Goal: Task Accomplishment & Management: Manage account settings

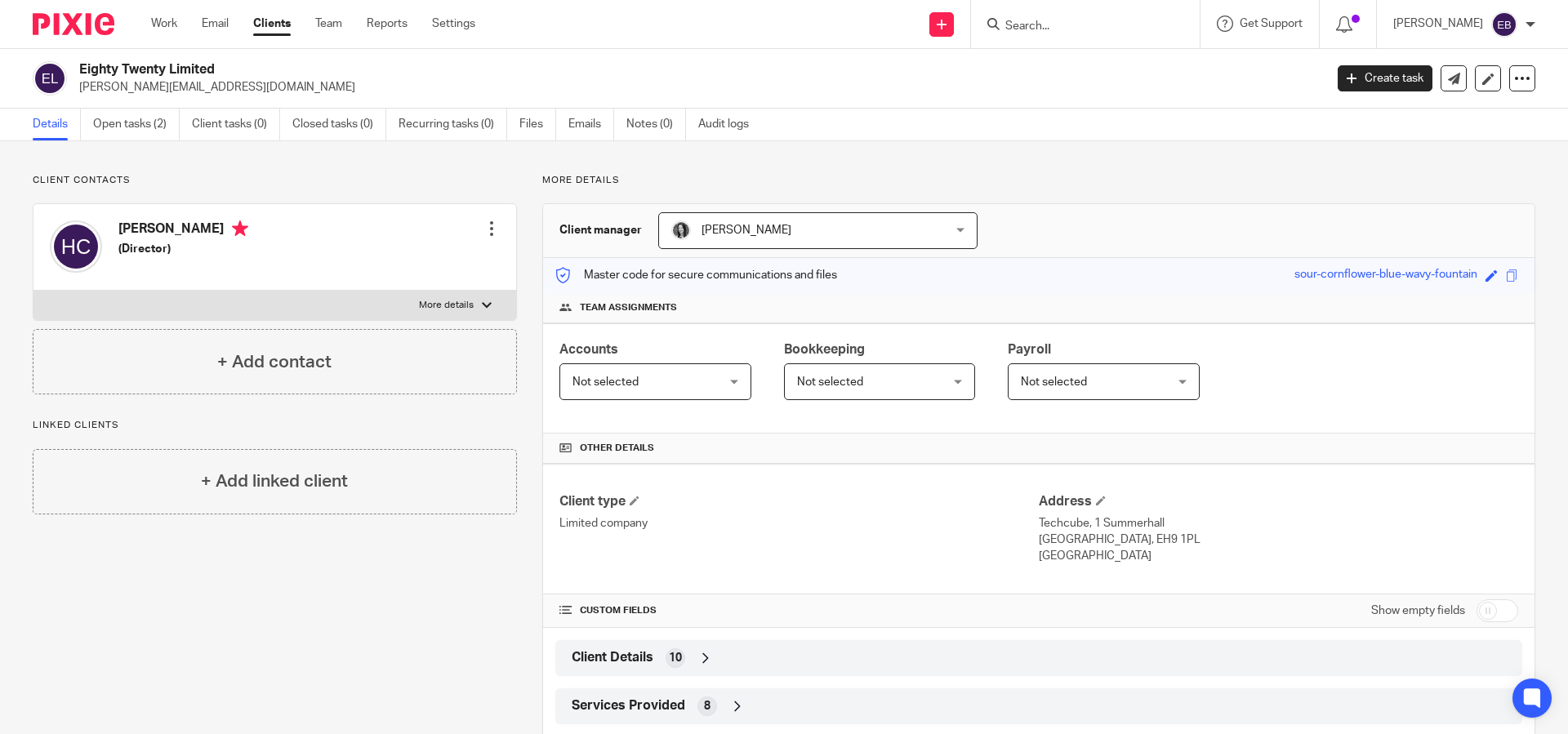
click at [484, 299] on label "More details" at bounding box center [275, 305] width 483 height 29
click at [34, 291] on input "More details" at bounding box center [33, 290] width 1 height 1
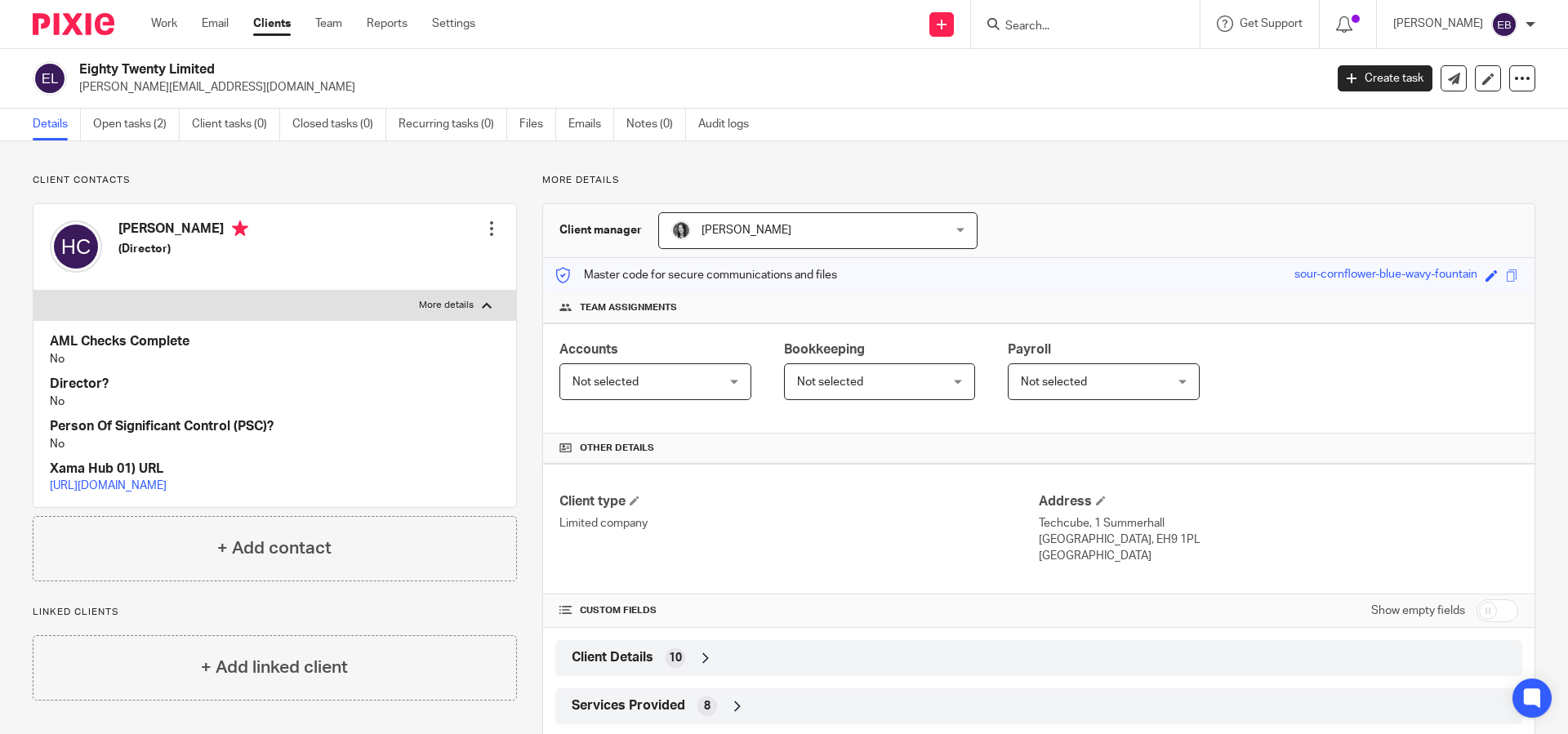
click at [484, 300] on label "More details" at bounding box center [275, 305] width 483 height 29
click at [34, 291] on input "More details" at bounding box center [33, 290] width 1 height 1
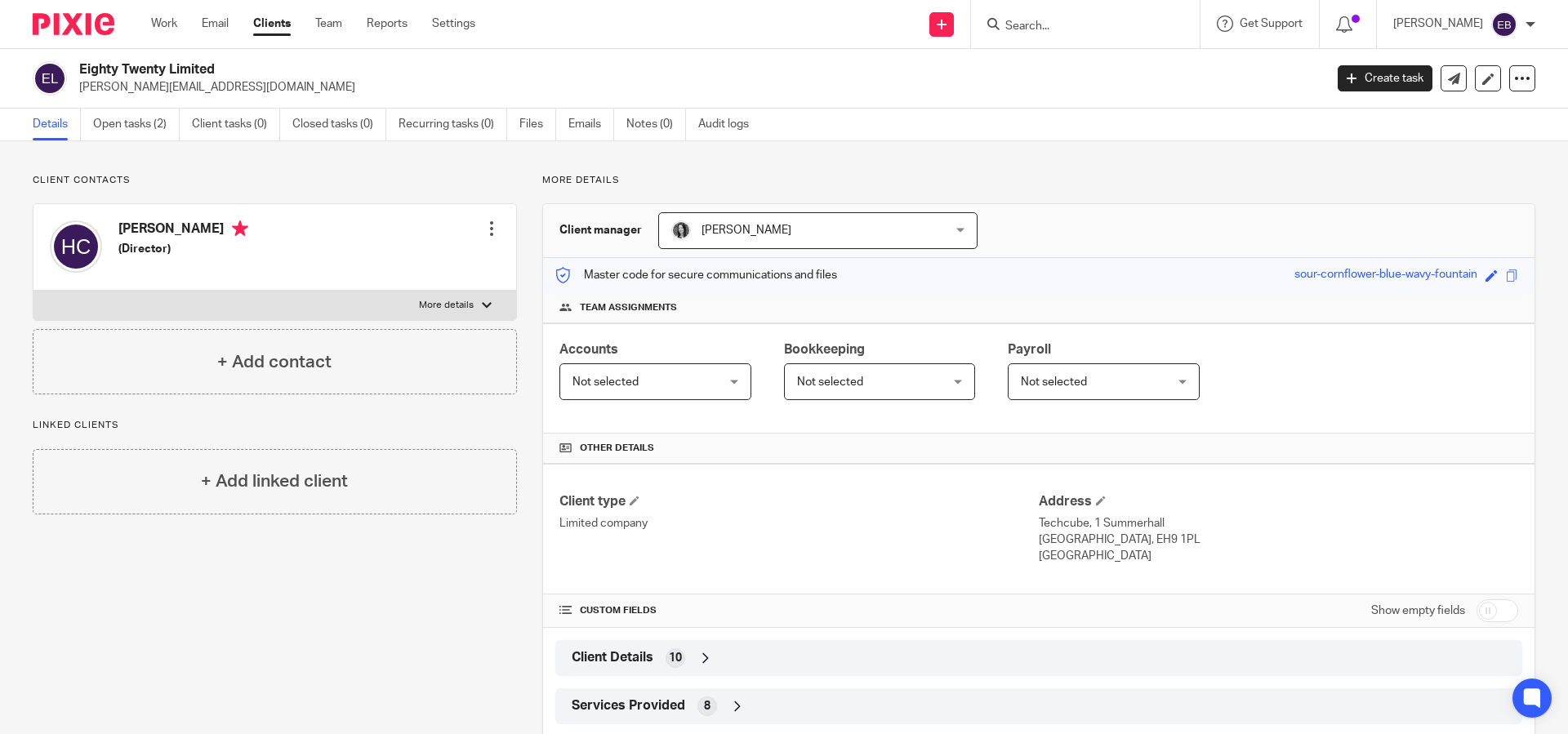
click at [484, 299] on label "More details" at bounding box center [275, 305] width 483 height 29
click at [34, 291] on input "More details" at bounding box center [33, 290] width 1 height 1
checkbox input "true"
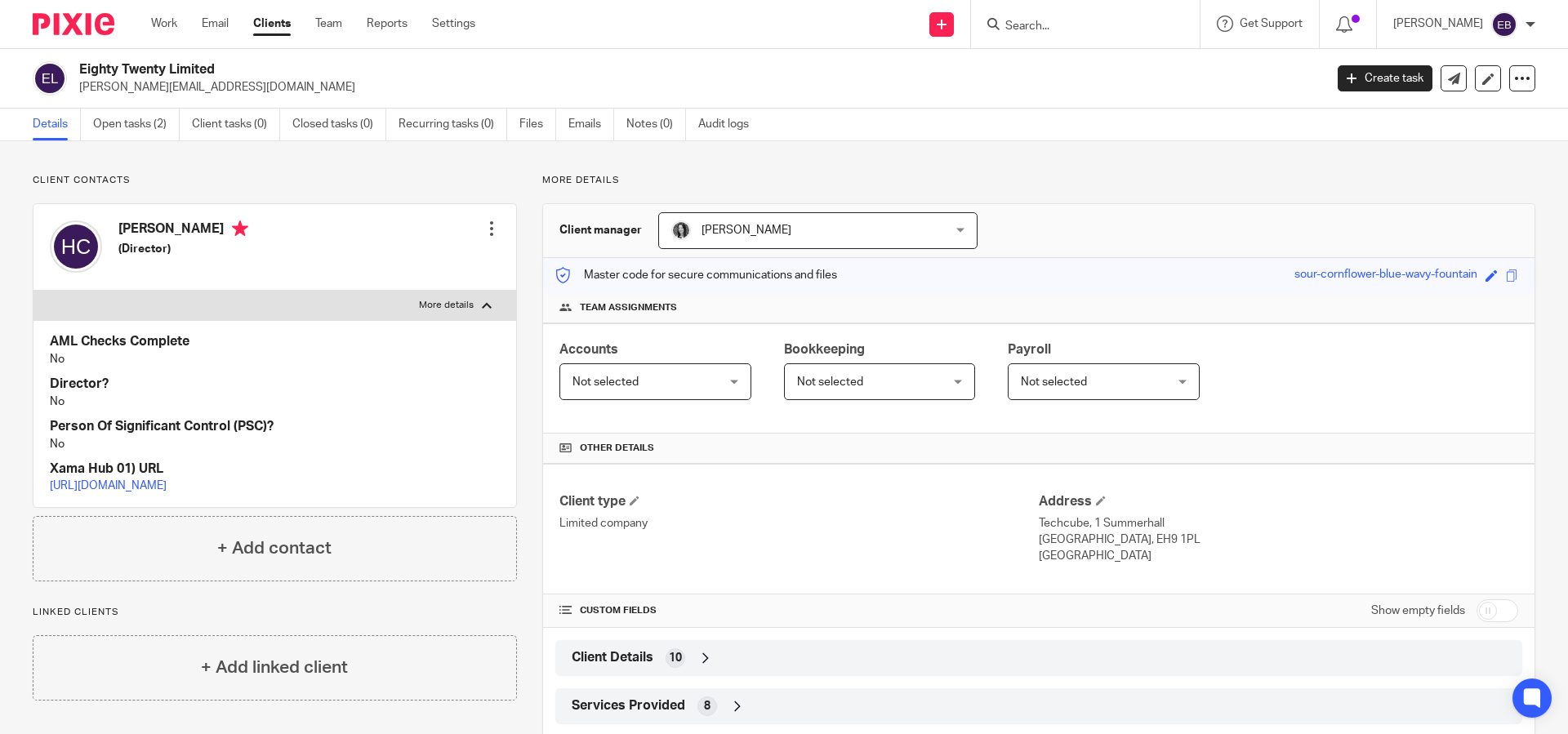
click at [483, 239] on div "Edit contact Create client from contact Export data Delete contact" at bounding box center [491, 229] width 16 height 33
click at [485, 232] on div at bounding box center [491, 228] width 16 height 16
click at [385, 263] on link "Edit contact" at bounding box center [415, 264] width 156 height 24
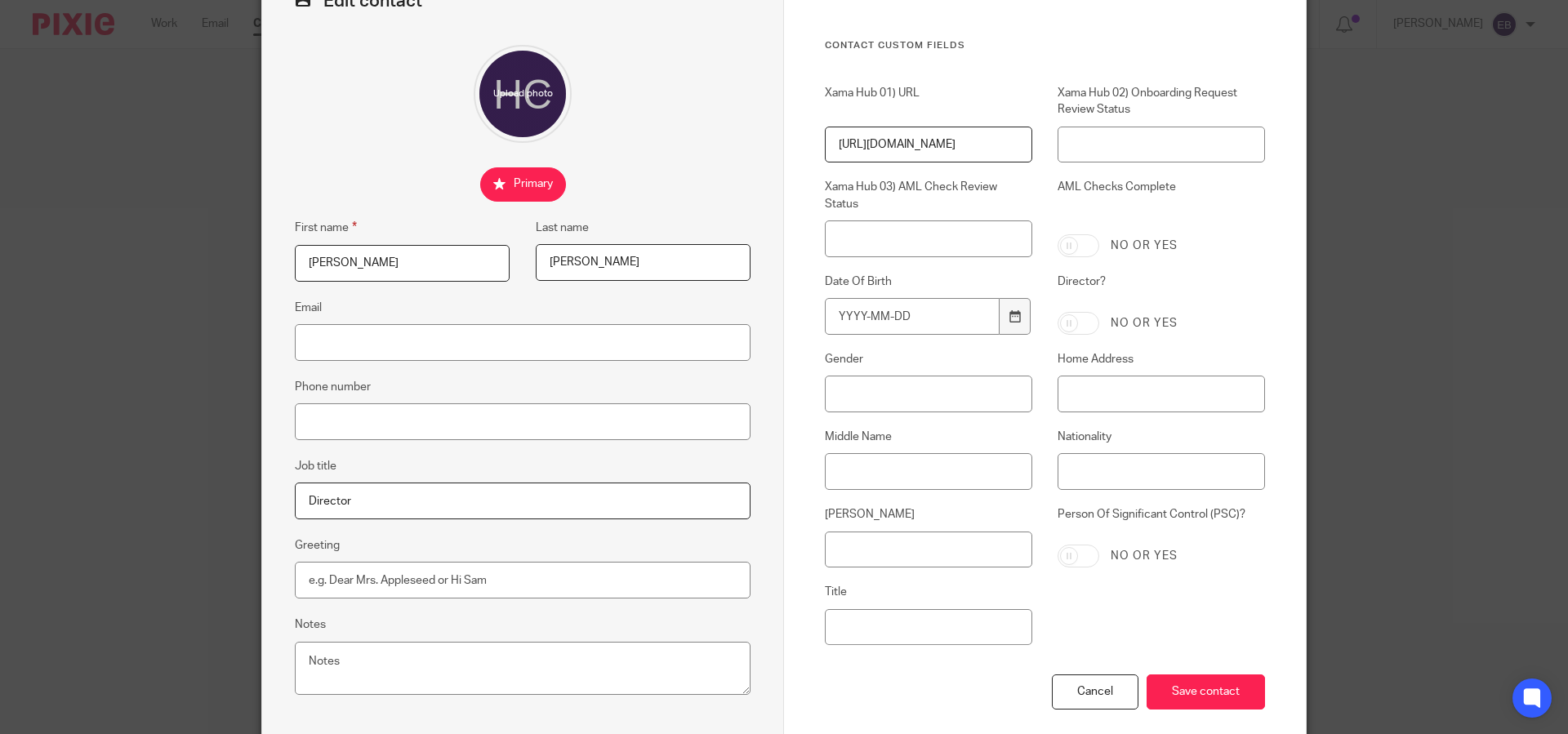
scroll to position [189, 0]
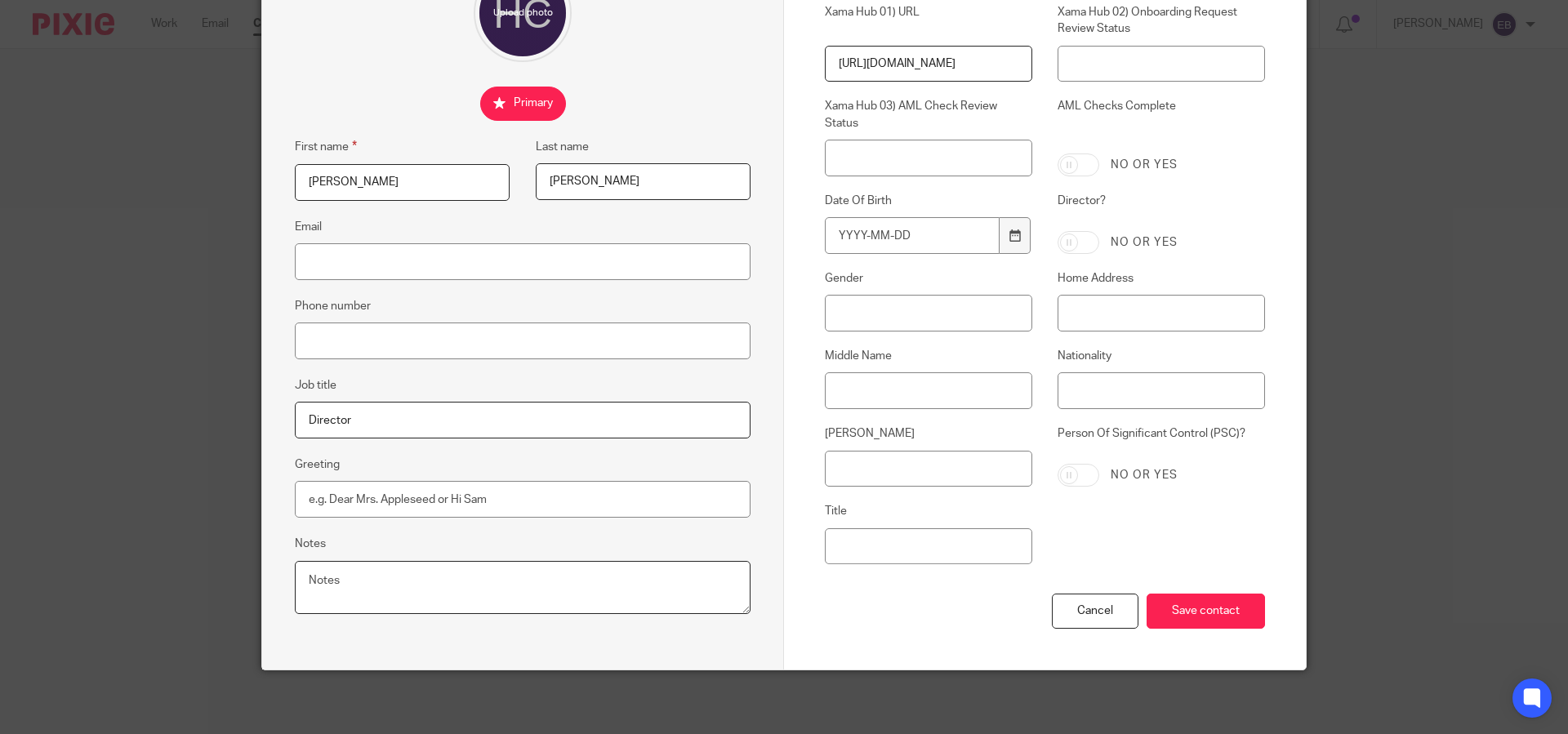
click at [611, 598] on textarea "Notes" at bounding box center [522, 587] width 455 height 54
paste textarea "[STREET_ADDRESS][PERSON_NAME]. EH7 4NH"
type textarea "Girlfriends address: Temprorary 1b McDonald Place. EH7 4NH"
click at [1221, 598] on input "Save contact" at bounding box center [1206, 611] width 119 height 35
click at [1179, 603] on input "Save contact" at bounding box center [1206, 611] width 119 height 35
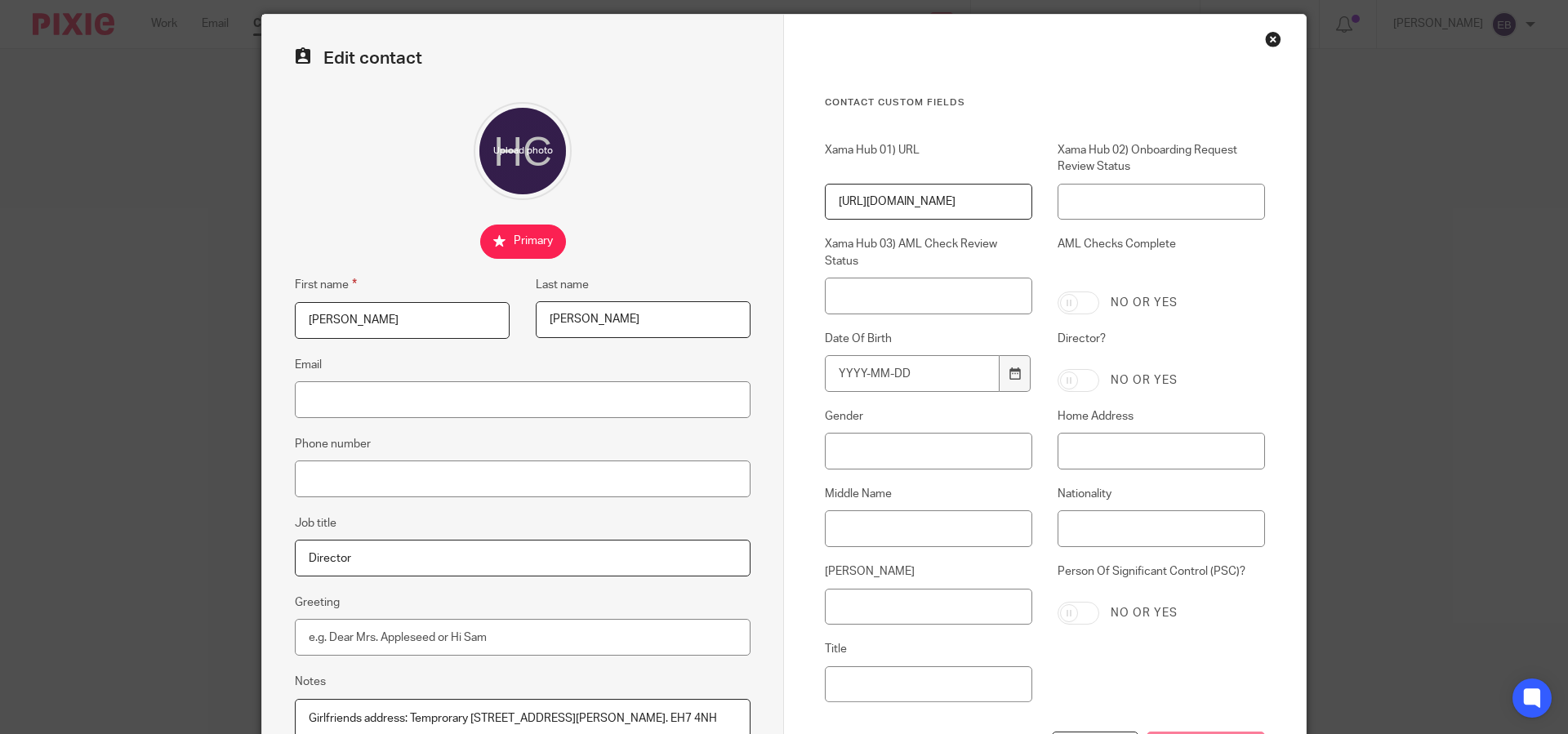
scroll to position [41, 0]
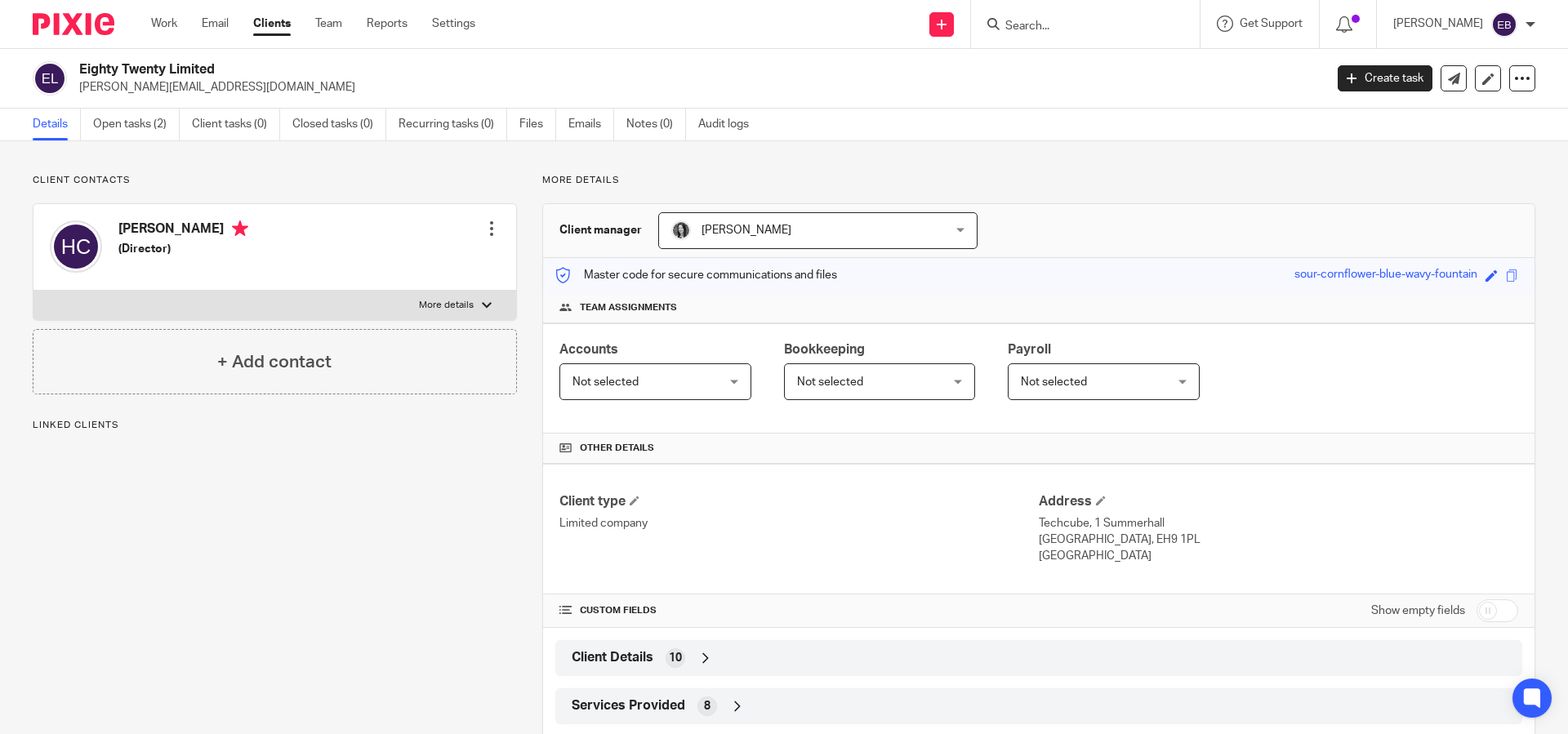
scroll to position [84, 0]
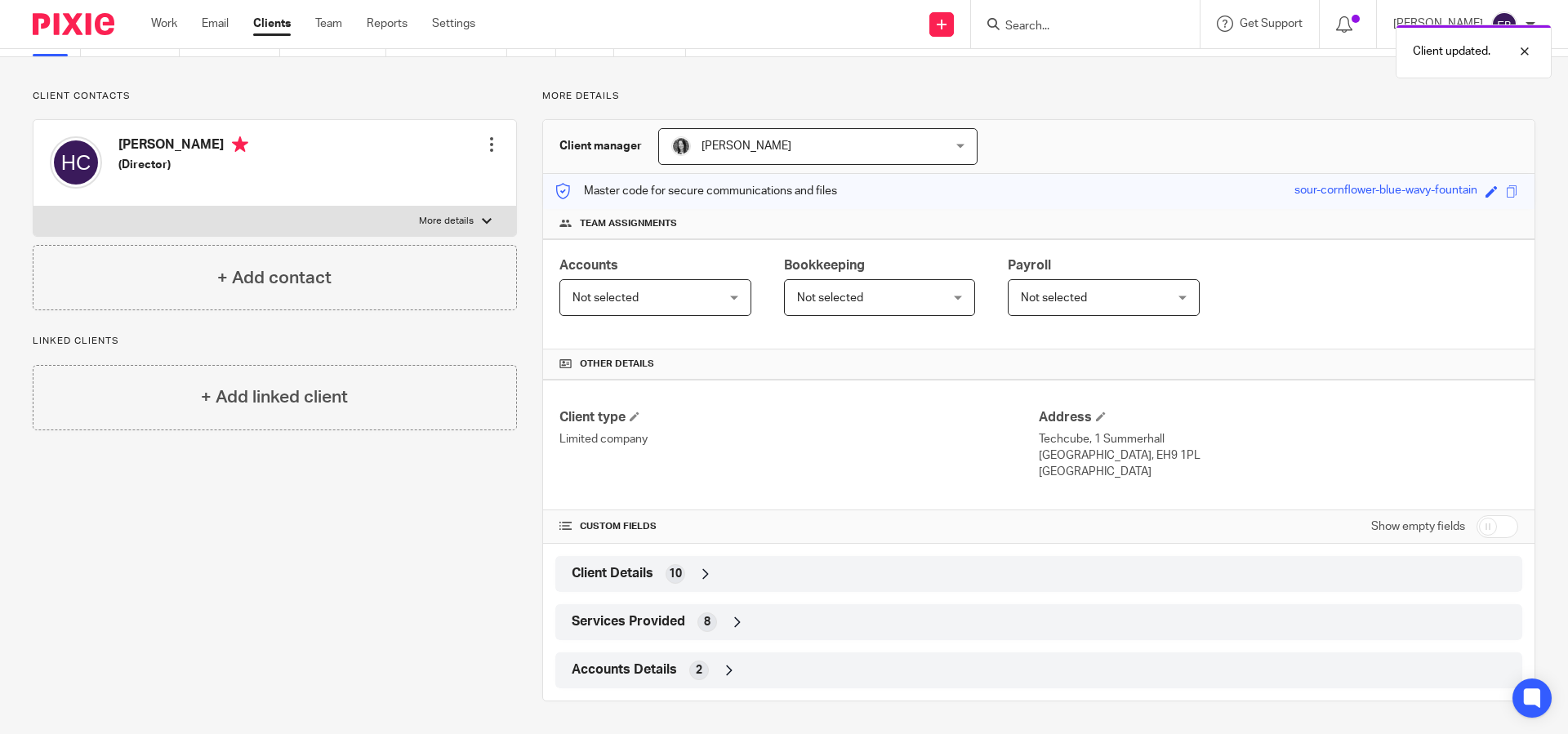
click at [167, 33] on div "Work Email Clients Team Reports Settings Work Email Clients Team Reports Settin…" at bounding box center [317, 24] width 365 height 48
click at [162, 17] on link "Work" at bounding box center [165, 23] width 26 height 16
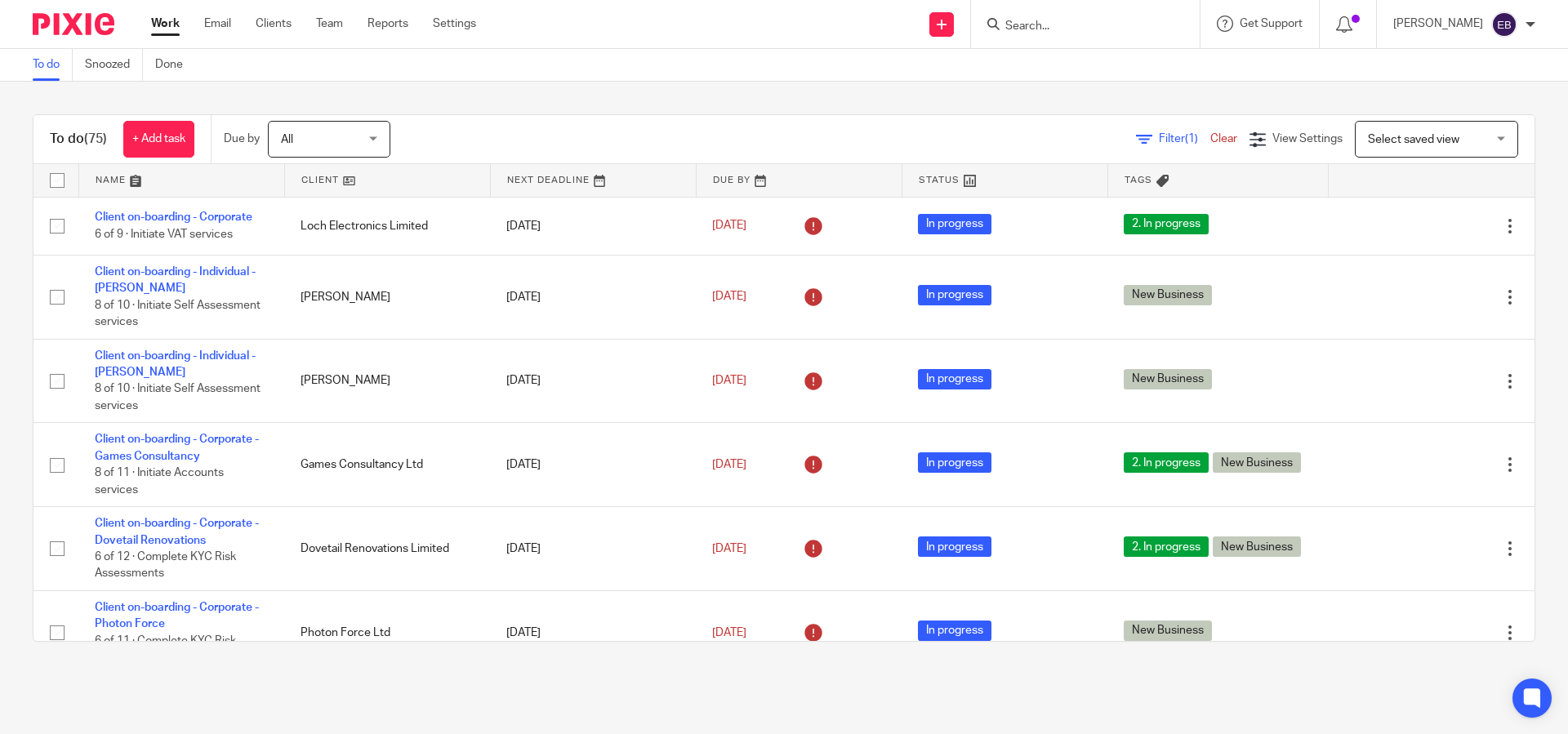
click at [127, 184] on link at bounding box center [182, 181] width 205 height 33
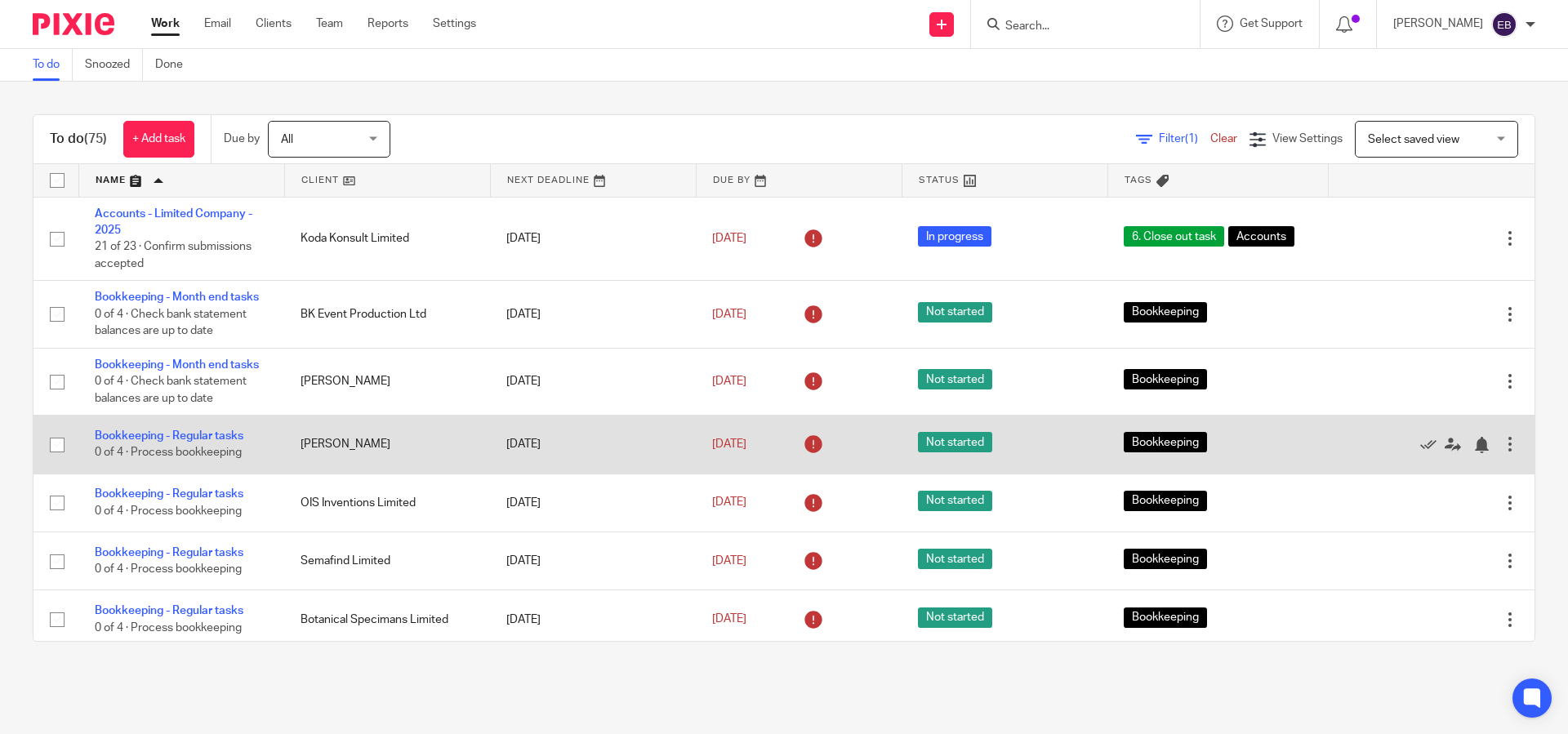
click at [59, 451] on input "checkbox" at bounding box center [56, 445] width 31 height 31
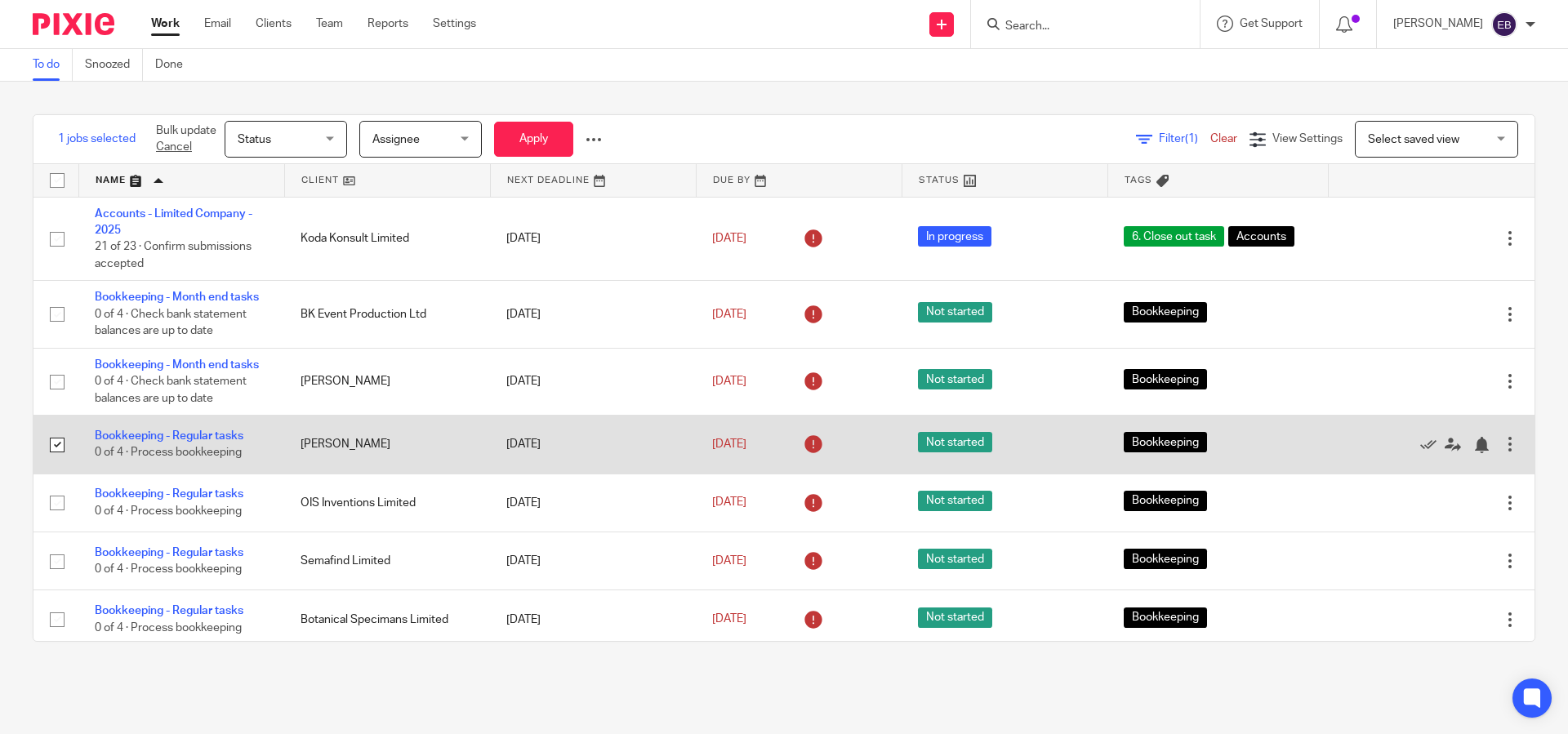
click at [54, 451] on input "checkbox" at bounding box center [56, 445] width 31 height 31
checkbox input "false"
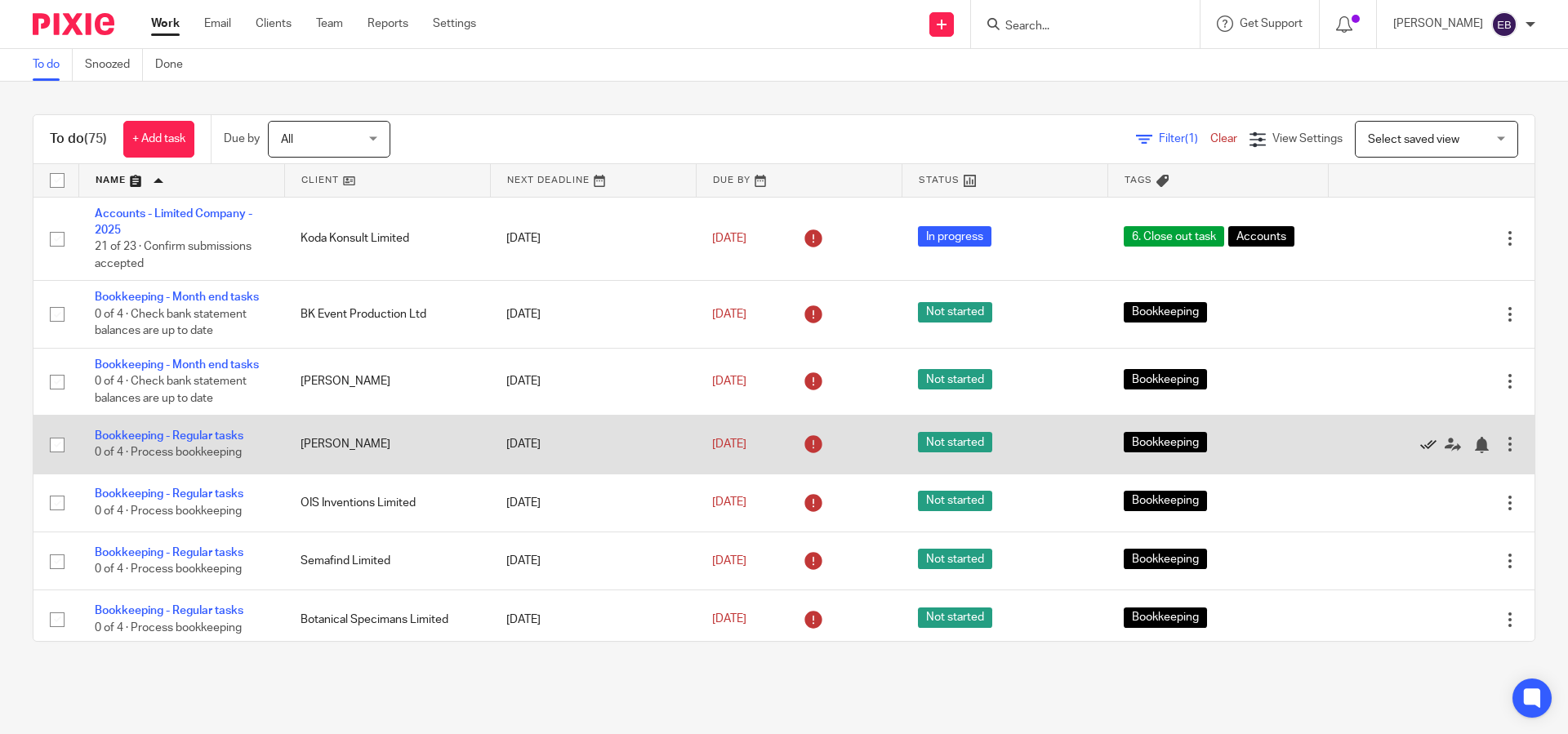
click at [1420, 446] on icon at bounding box center [1428, 444] width 16 height 16
click at [1420, 449] on icon at bounding box center [1428, 444] width 16 height 16
click at [1420, 454] on icon at bounding box center [1428, 444] width 16 height 16
click at [1420, 451] on icon at bounding box center [1428, 444] width 16 height 16
click at [1420, 453] on icon at bounding box center [1428, 444] width 16 height 16
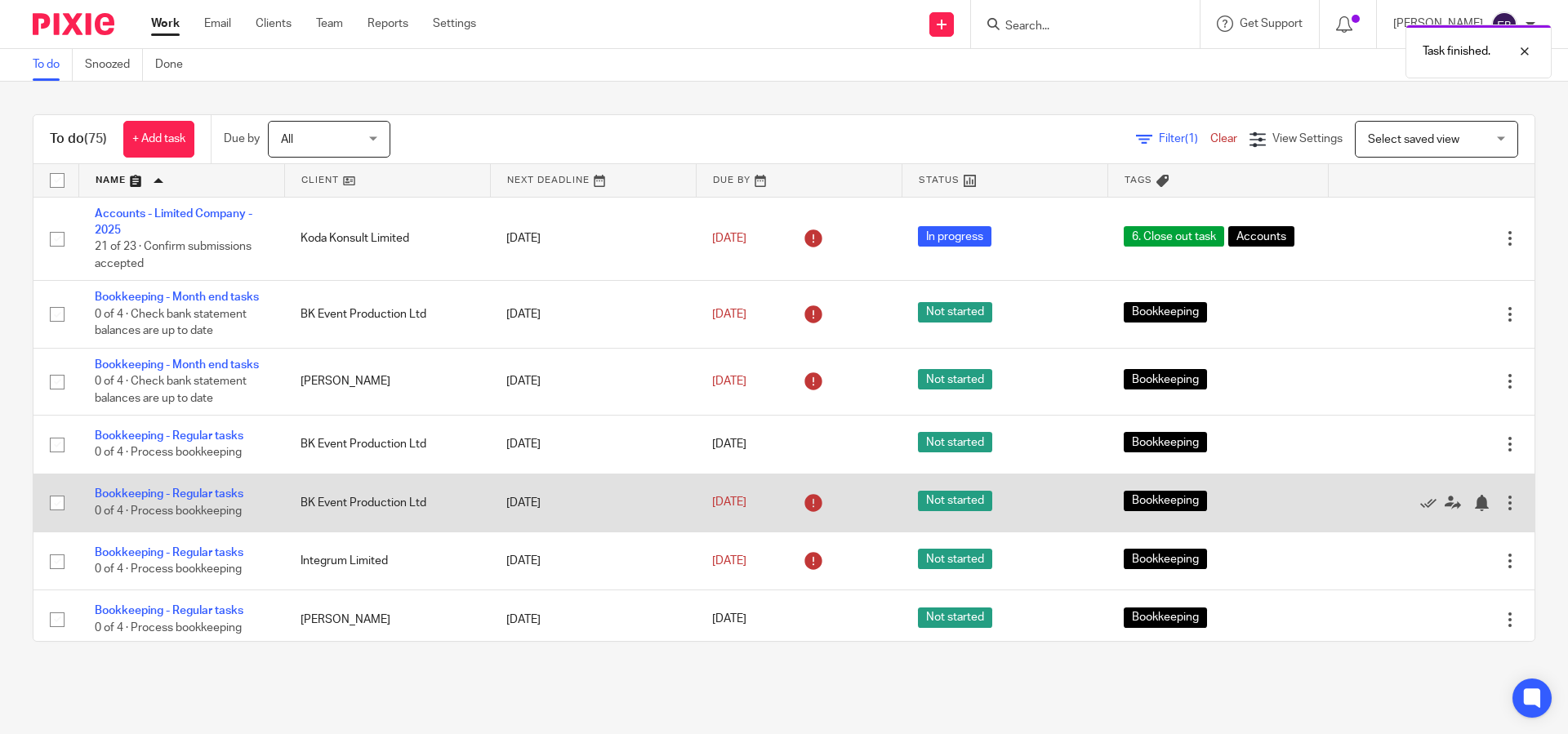
click at [1401, 480] on td "Edit task Delete" at bounding box center [1432, 503] width 206 height 58
click at [1420, 509] on icon at bounding box center [1428, 503] width 16 height 16
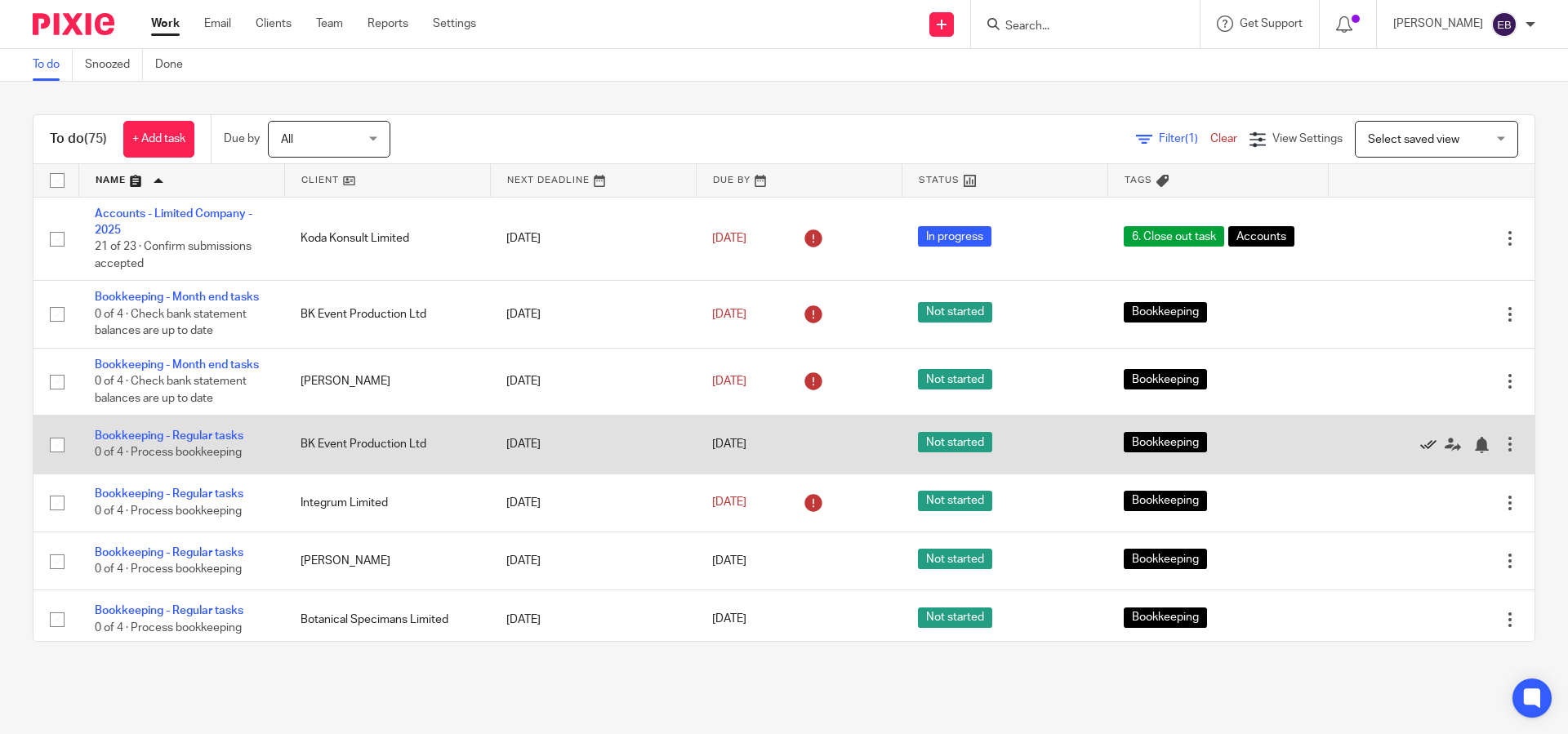
click at [1420, 449] on icon at bounding box center [1428, 444] width 16 height 16
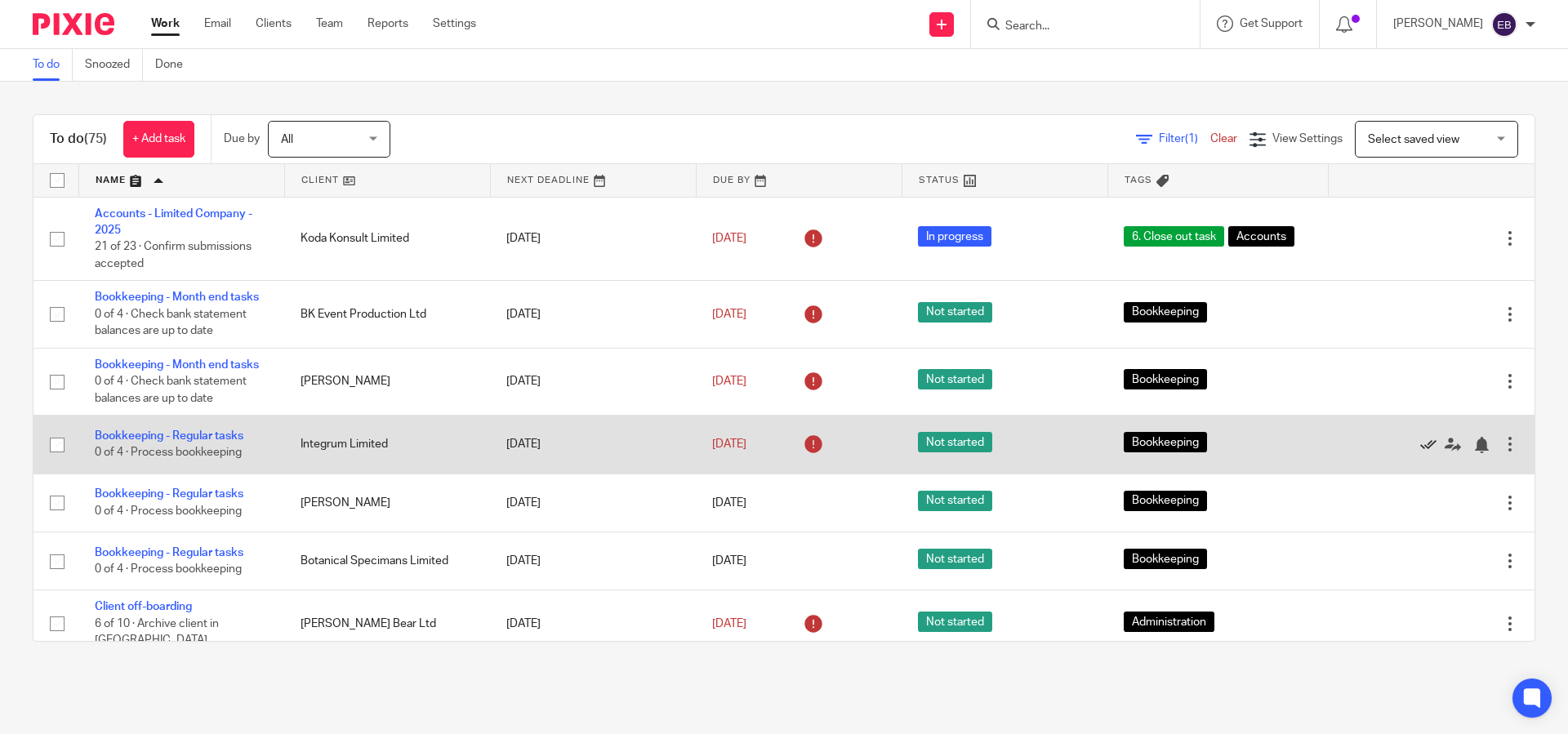
click at [1420, 444] on icon at bounding box center [1428, 444] width 16 height 16
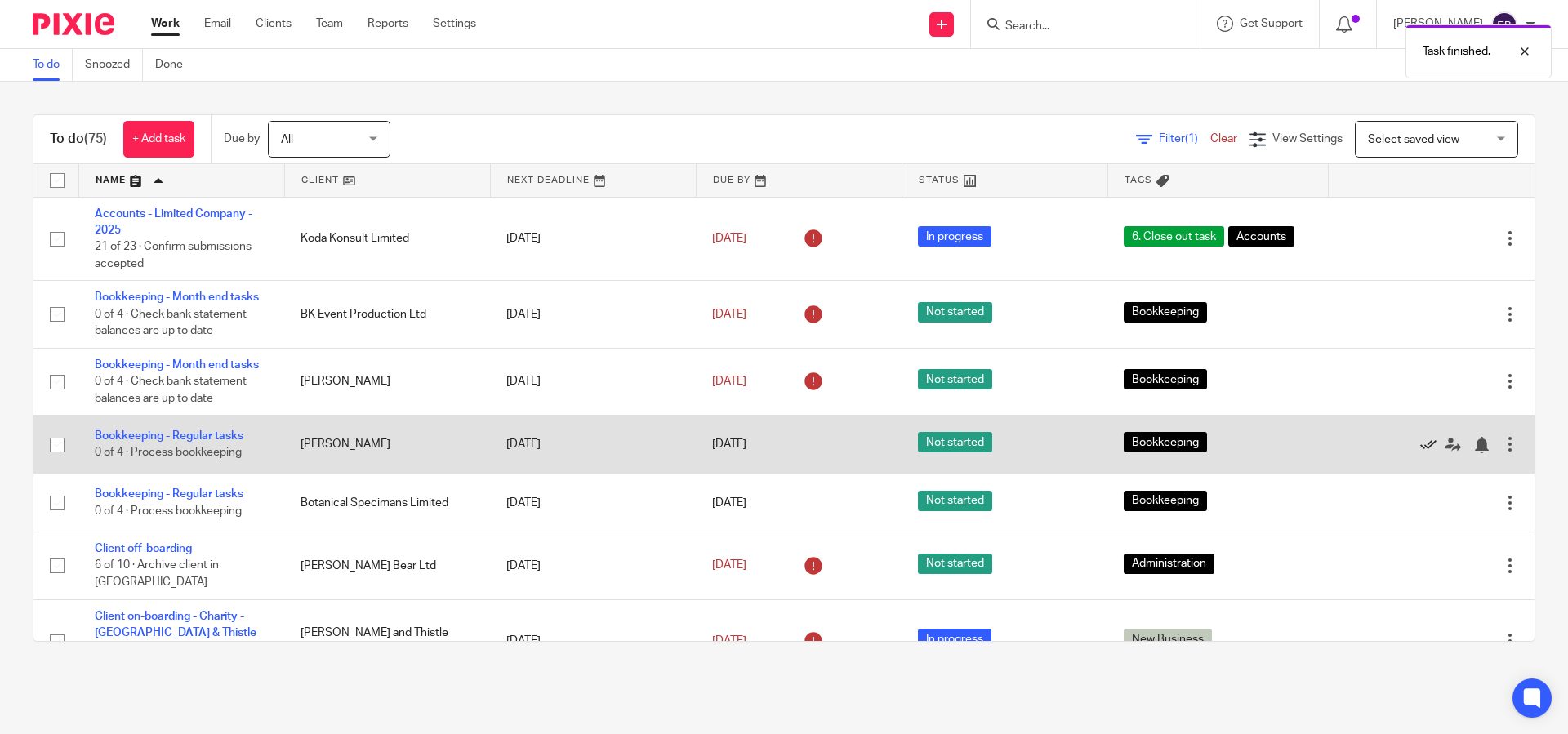
click at [1420, 451] on icon at bounding box center [1428, 444] width 16 height 16
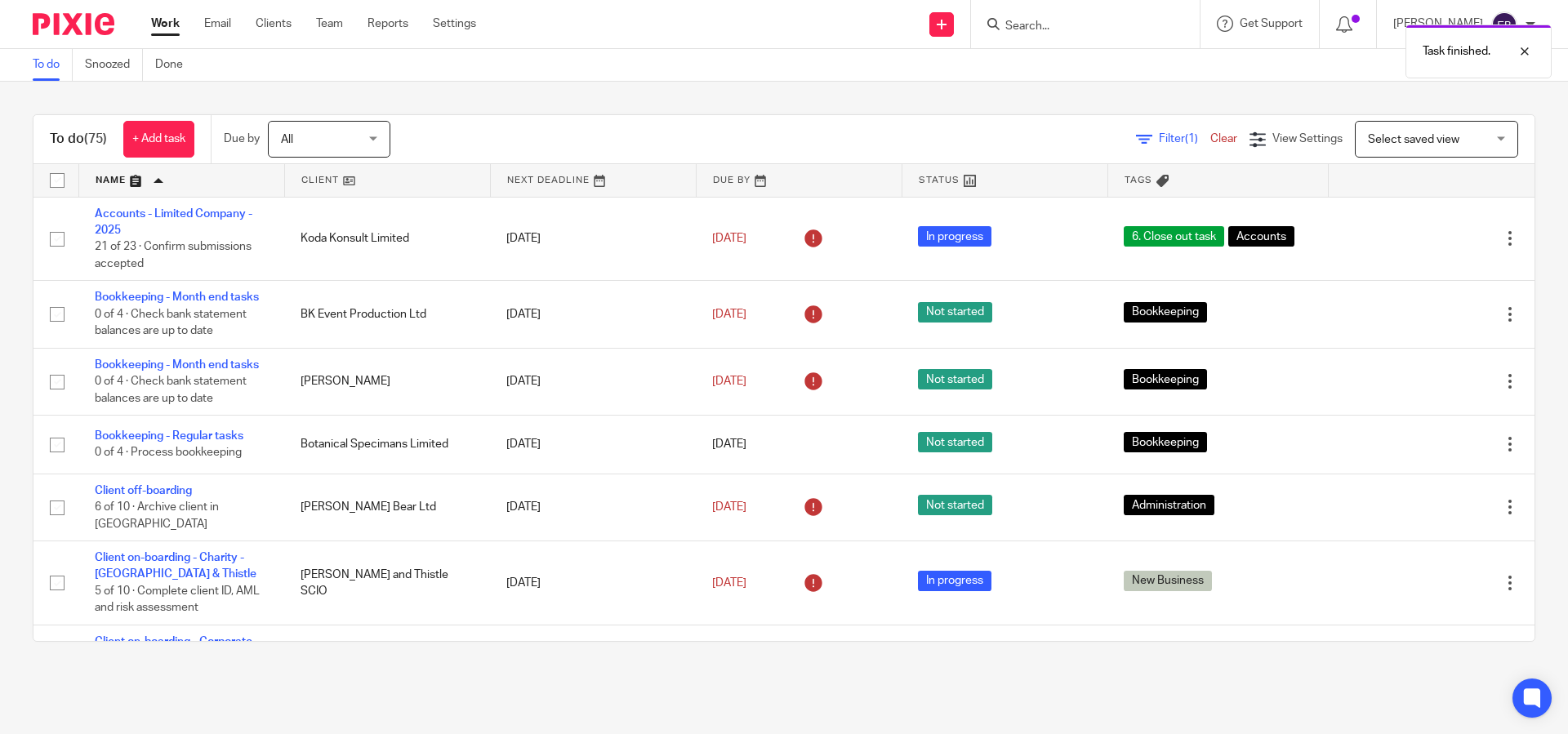
click at [1420, 451] on icon at bounding box center [1428, 444] width 16 height 16
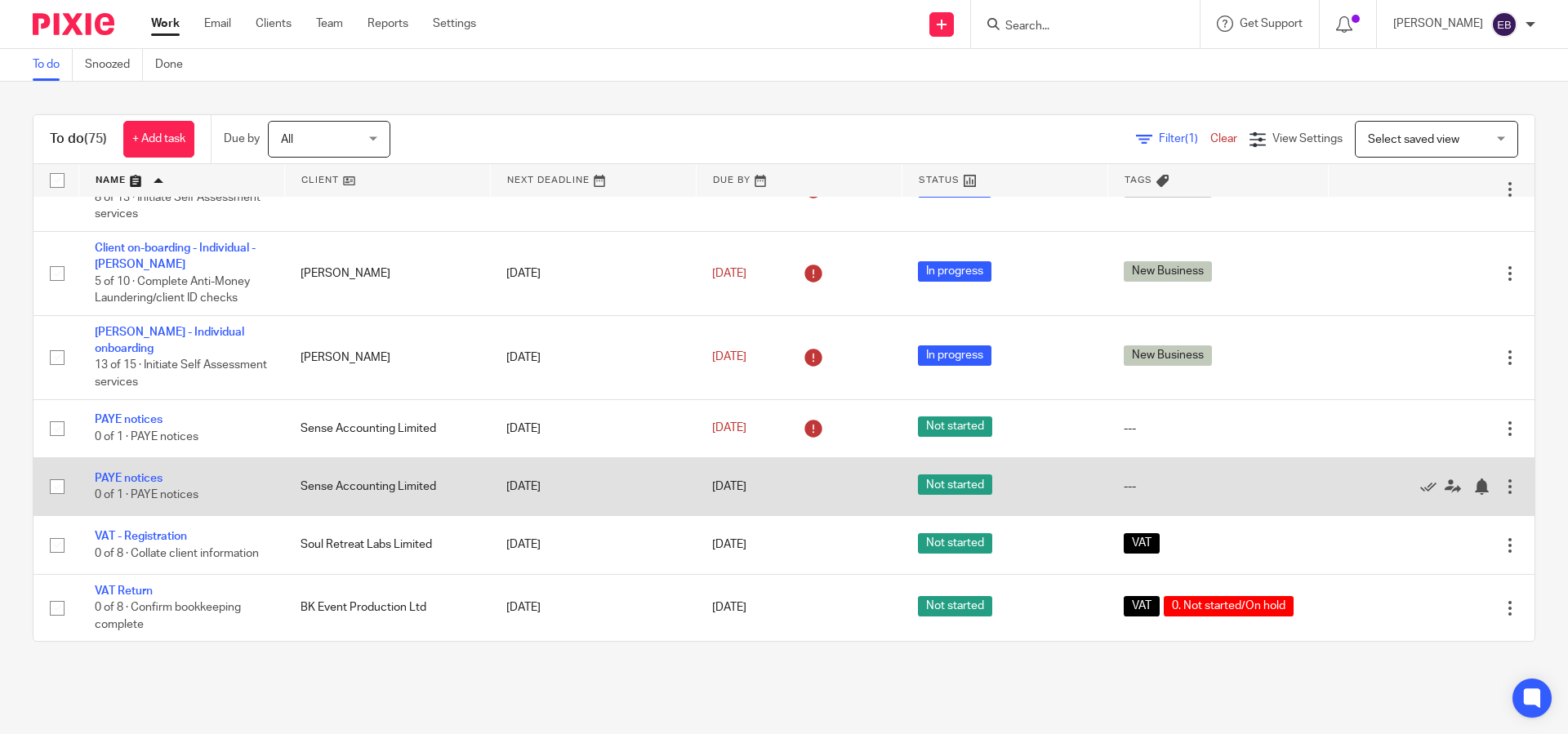
scroll to position [4667, 0]
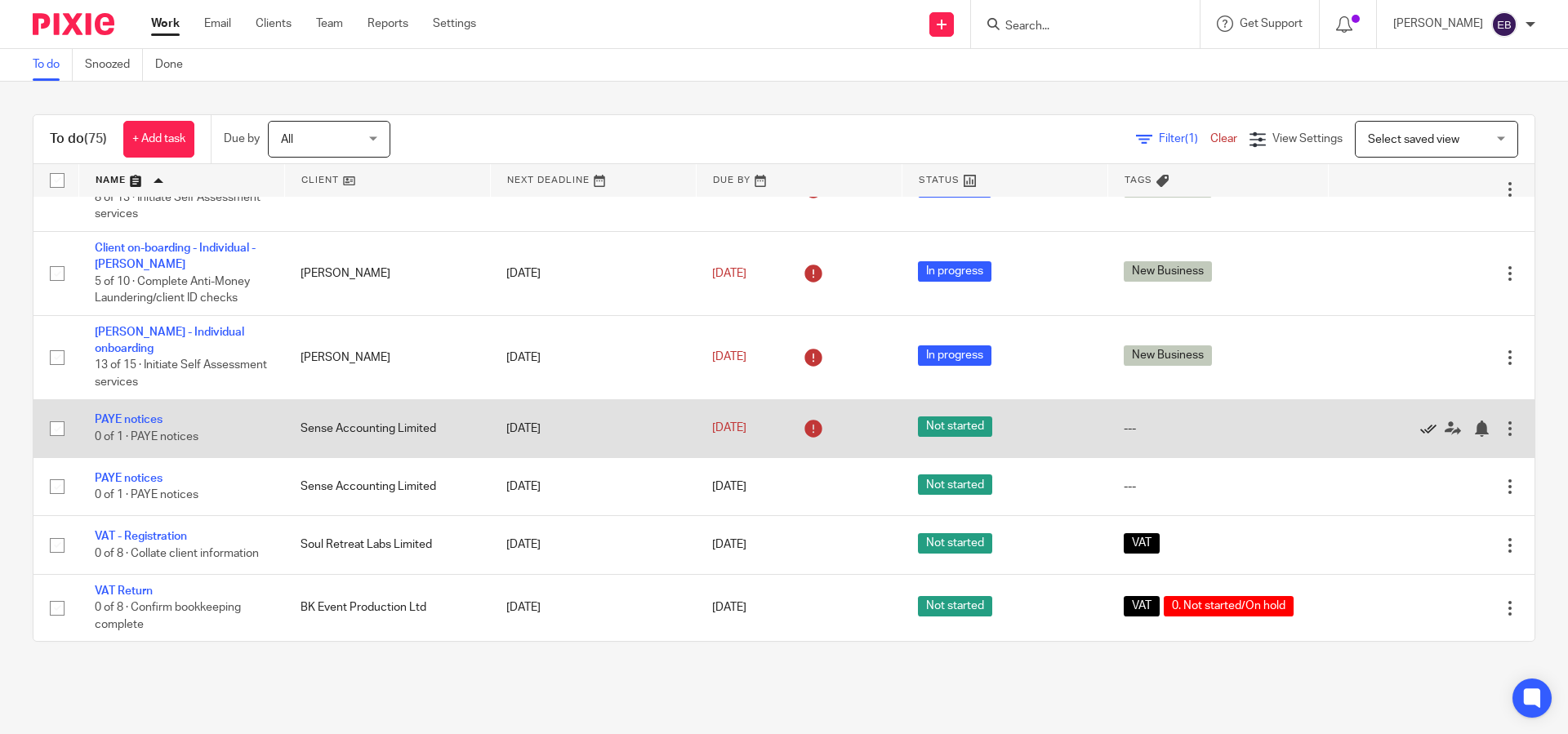
click at [1420, 437] on icon at bounding box center [1428, 428] width 16 height 16
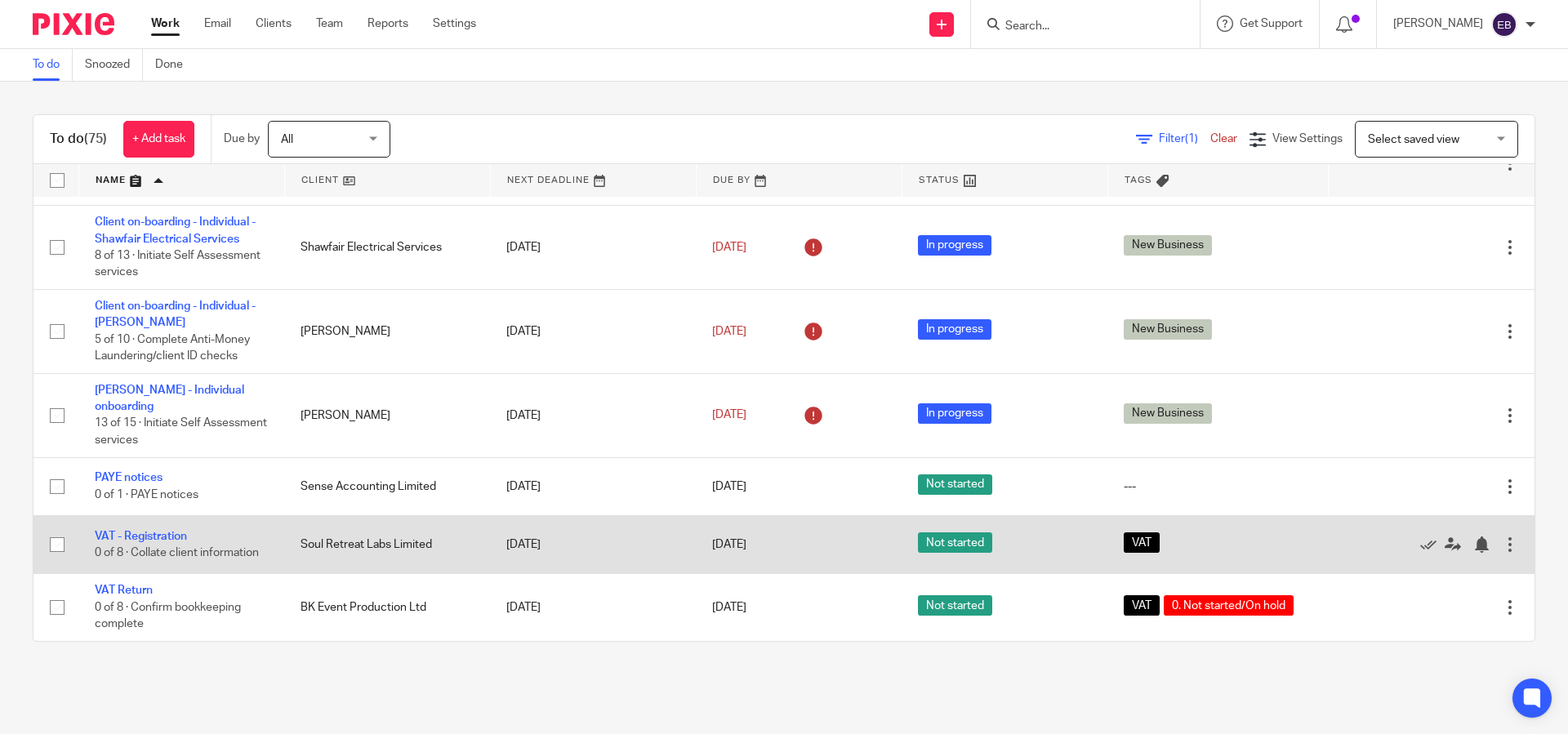
scroll to position [4628, 0]
click at [372, 548] on td "Soul Retreat Labs Limited" at bounding box center [387, 546] width 206 height 58
click at [179, 535] on link "VAT - Registration" at bounding box center [141, 536] width 92 height 11
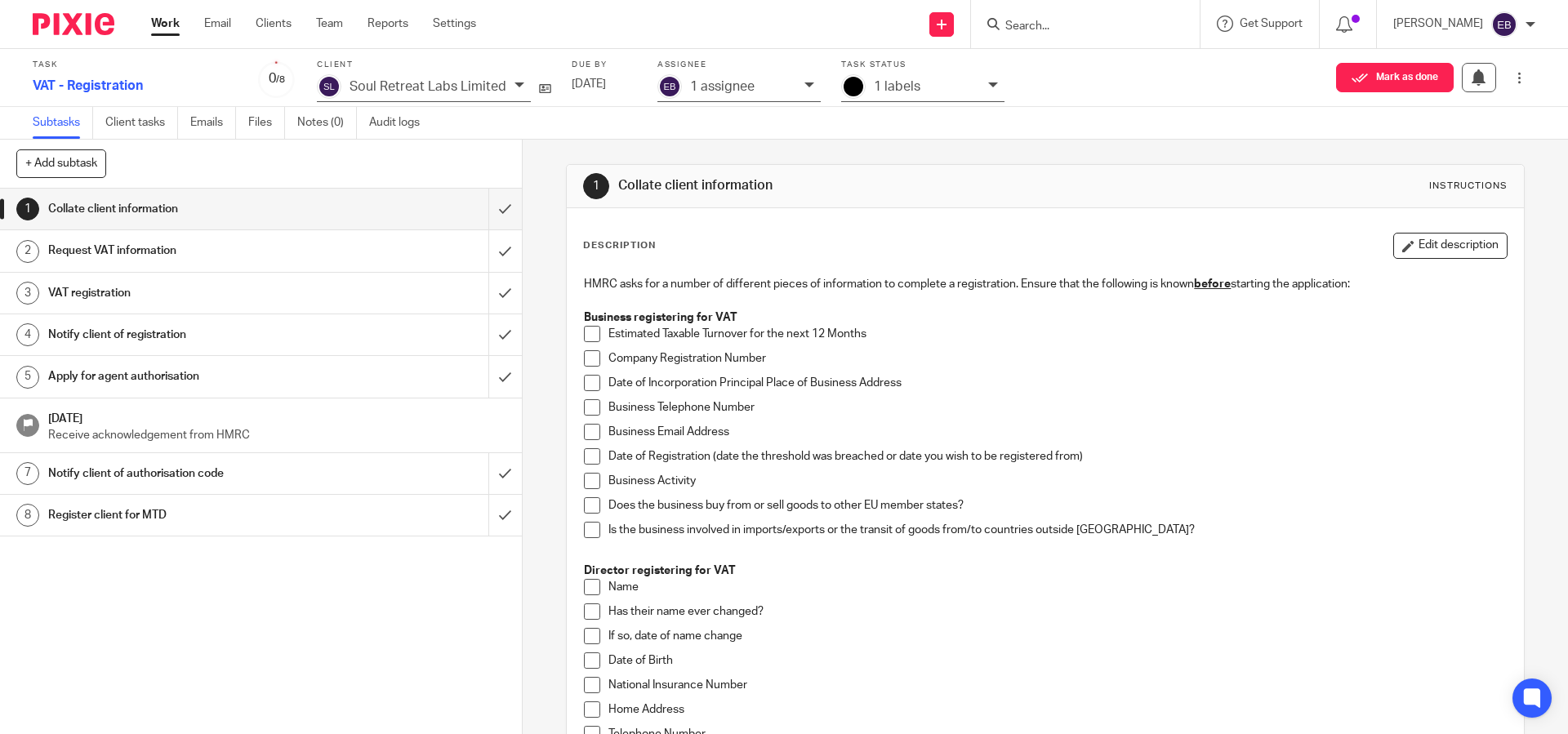
click at [894, 331] on p "Estimated Taxable Turnover for the next 12 Months" at bounding box center [1057, 333] width 897 height 16
click at [865, 338] on p "Estimated Taxable Turnover for the next 12 Months" at bounding box center [1057, 333] width 897 height 16
click at [776, 354] on p "Company Registration Number" at bounding box center [1057, 358] width 897 height 16
drag, startPoint x: 911, startPoint y: 388, endPoint x: 651, endPoint y: 382, distance: 260.1
click at [651, 382] on p "Date of Incorporation Principal Place of Business Address" at bounding box center [1057, 382] width 897 height 16
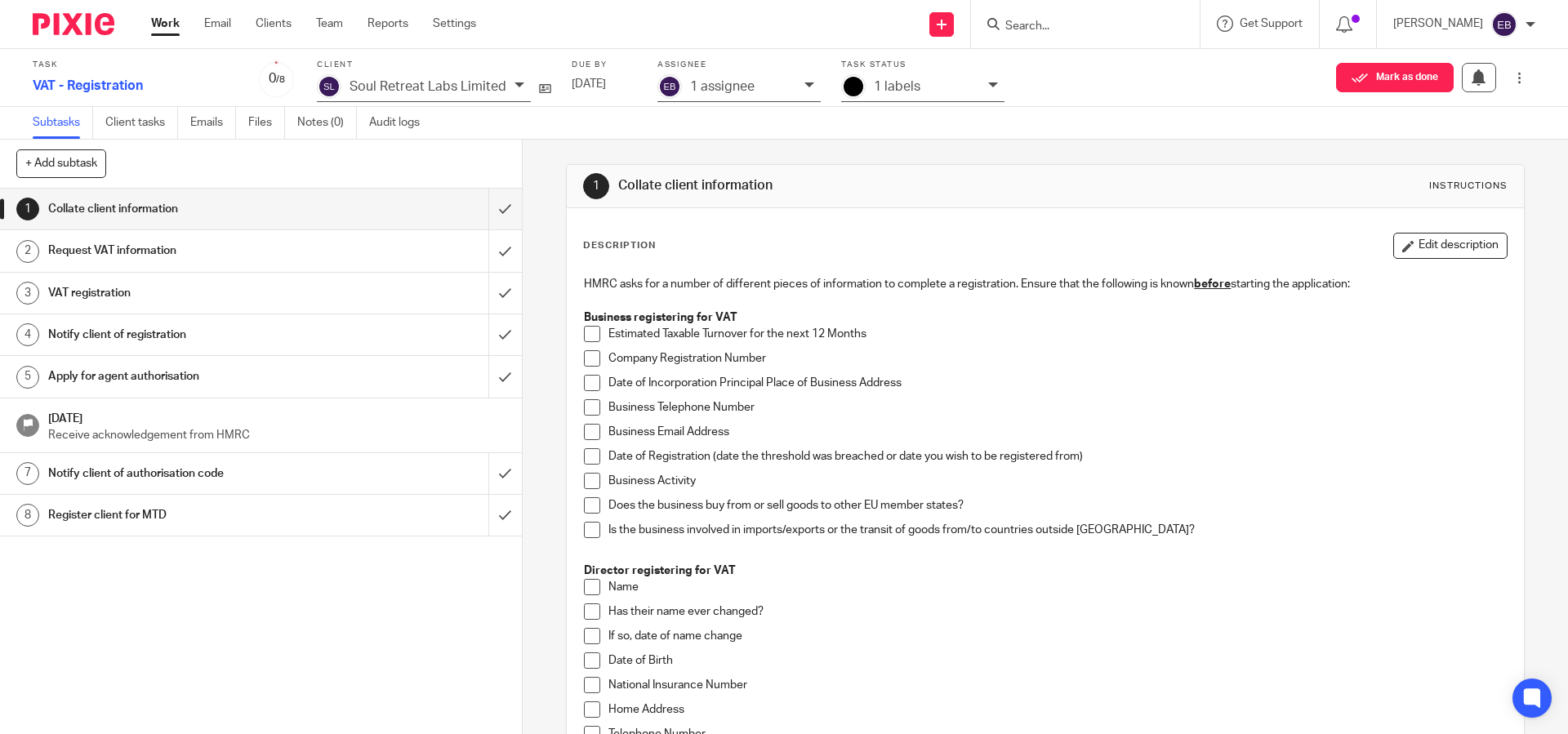
click at [1080, 22] on input "Search" at bounding box center [1077, 27] width 147 height 15
type input "Eighty T"
click at [1103, 66] on link at bounding box center [1101, 64] width 202 height 24
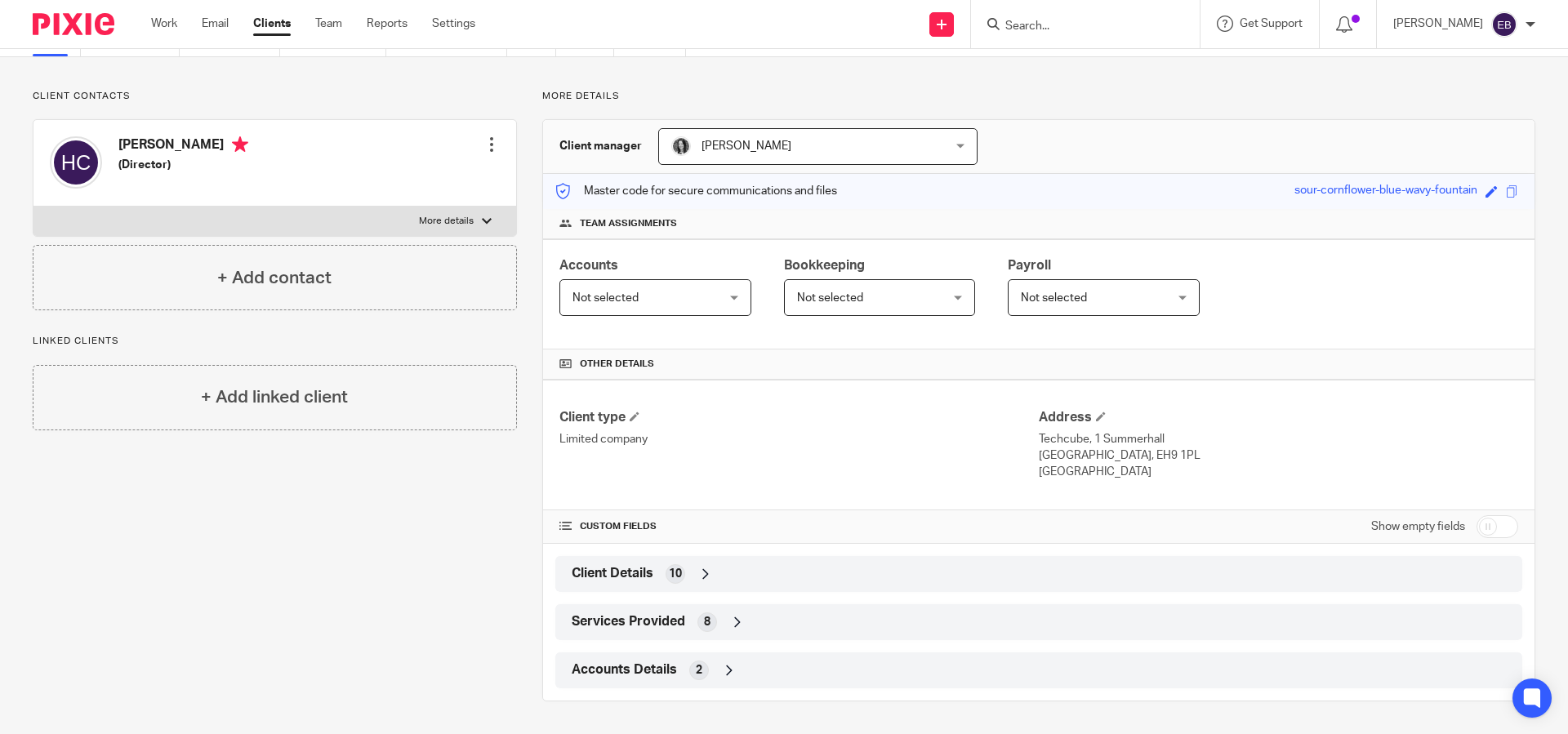
scroll to position [74, 0]
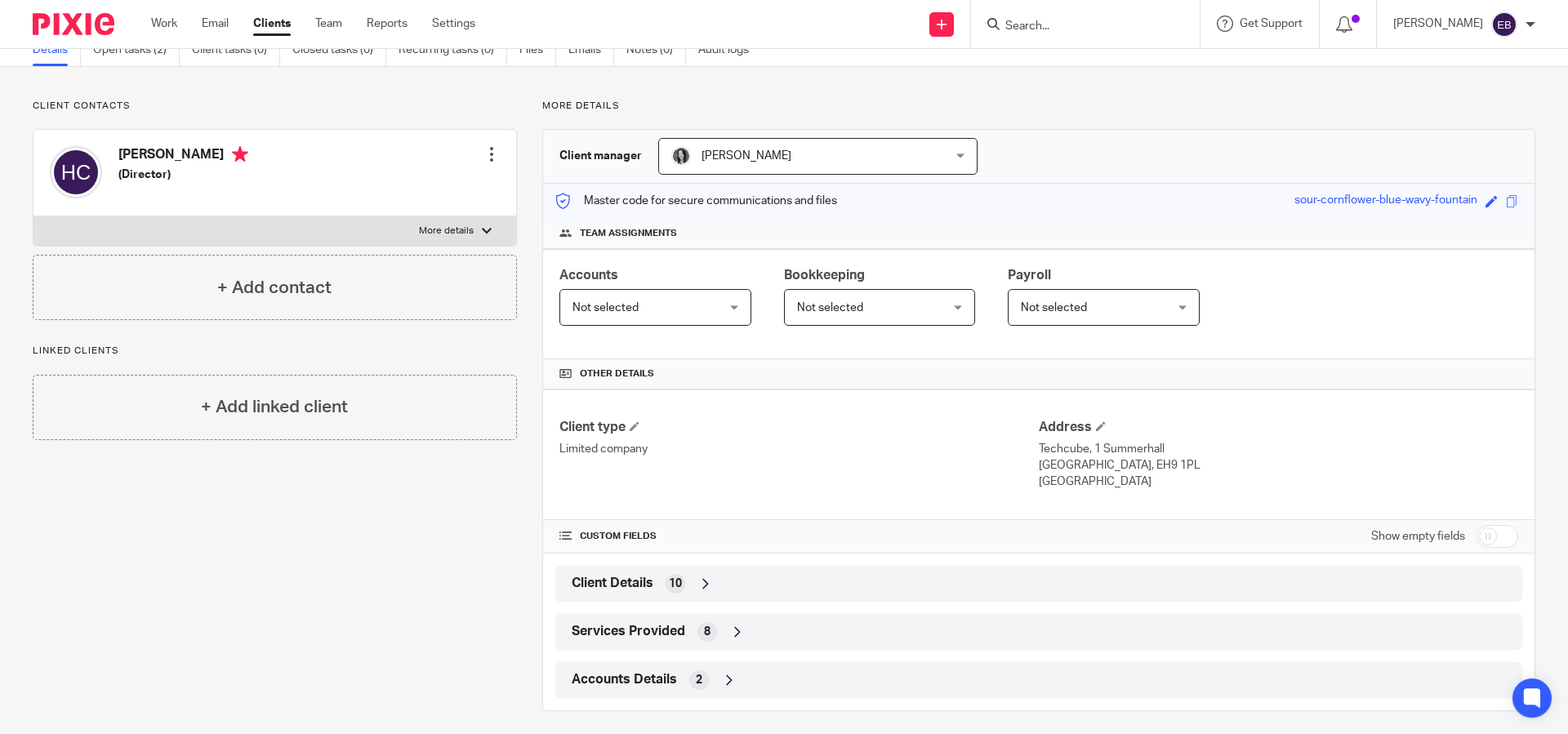
click at [627, 566] on div "Client Details 10" at bounding box center [1038, 584] width 967 height 36
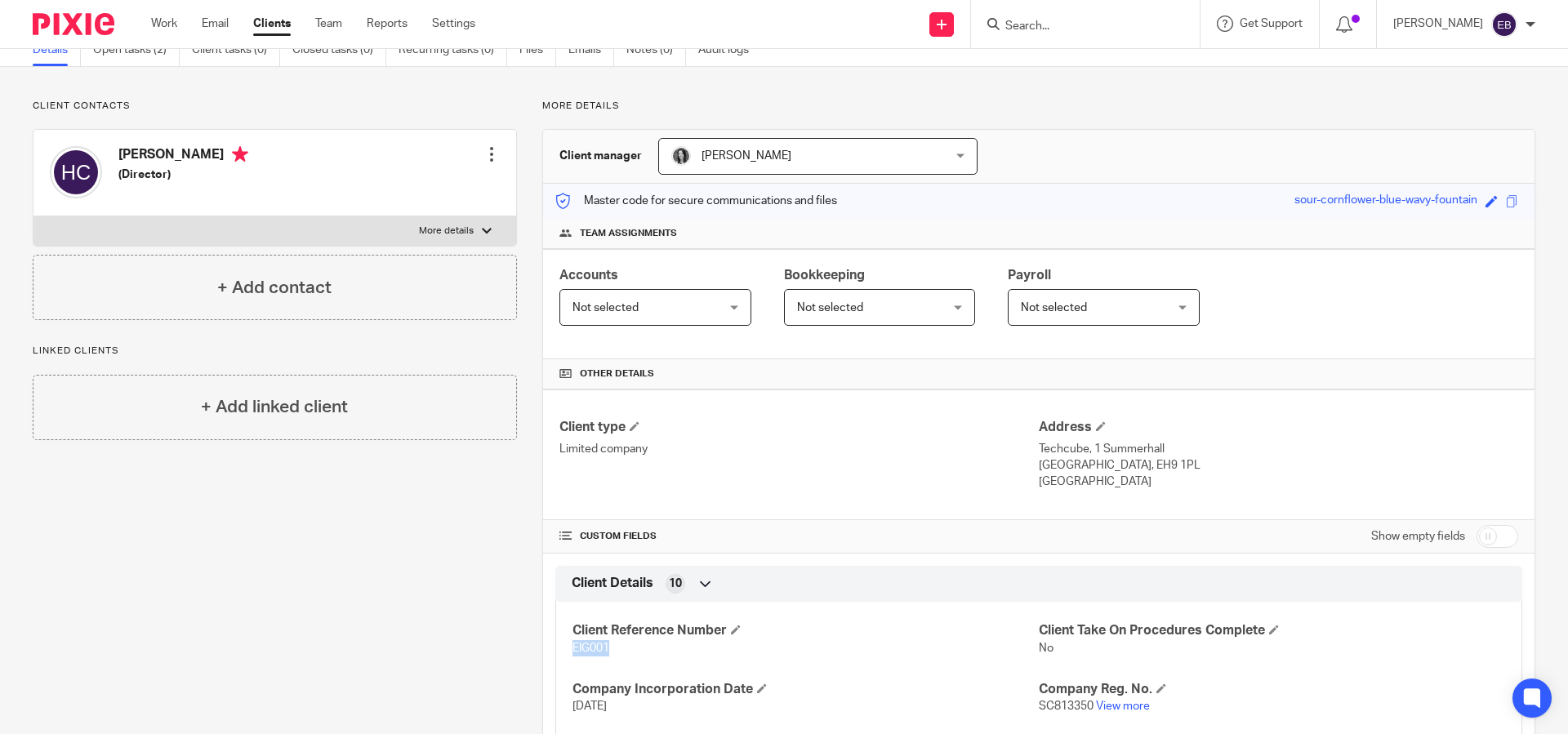
drag, startPoint x: 609, startPoint y: 655, endPoint x: 564, endPoint y: 649, distance: 45.4
copy span "EIG001"
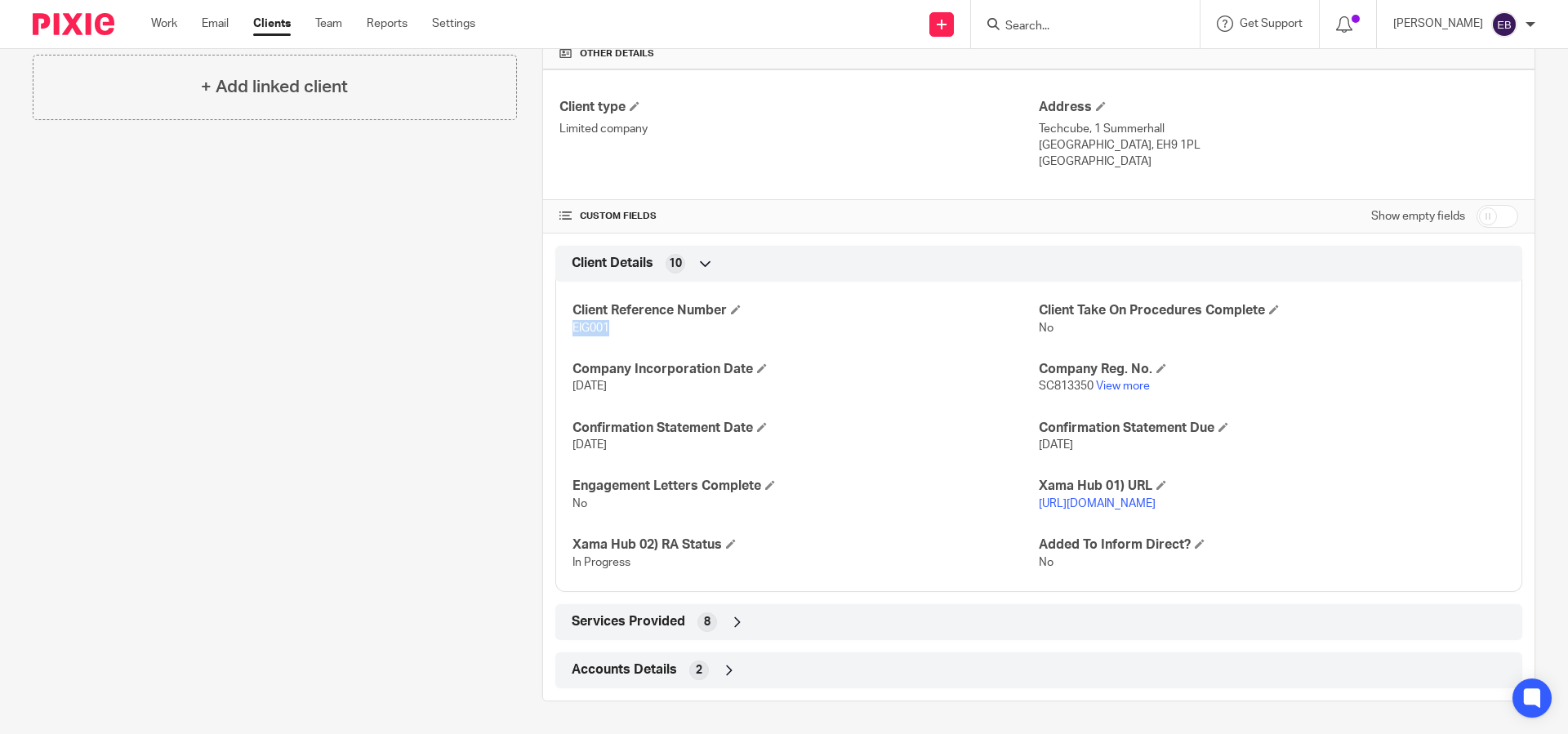
scroll to position [401, 0]
click at [610, 630] on span "Services Provided" at bounding box center [628, 622] width 114 height 17
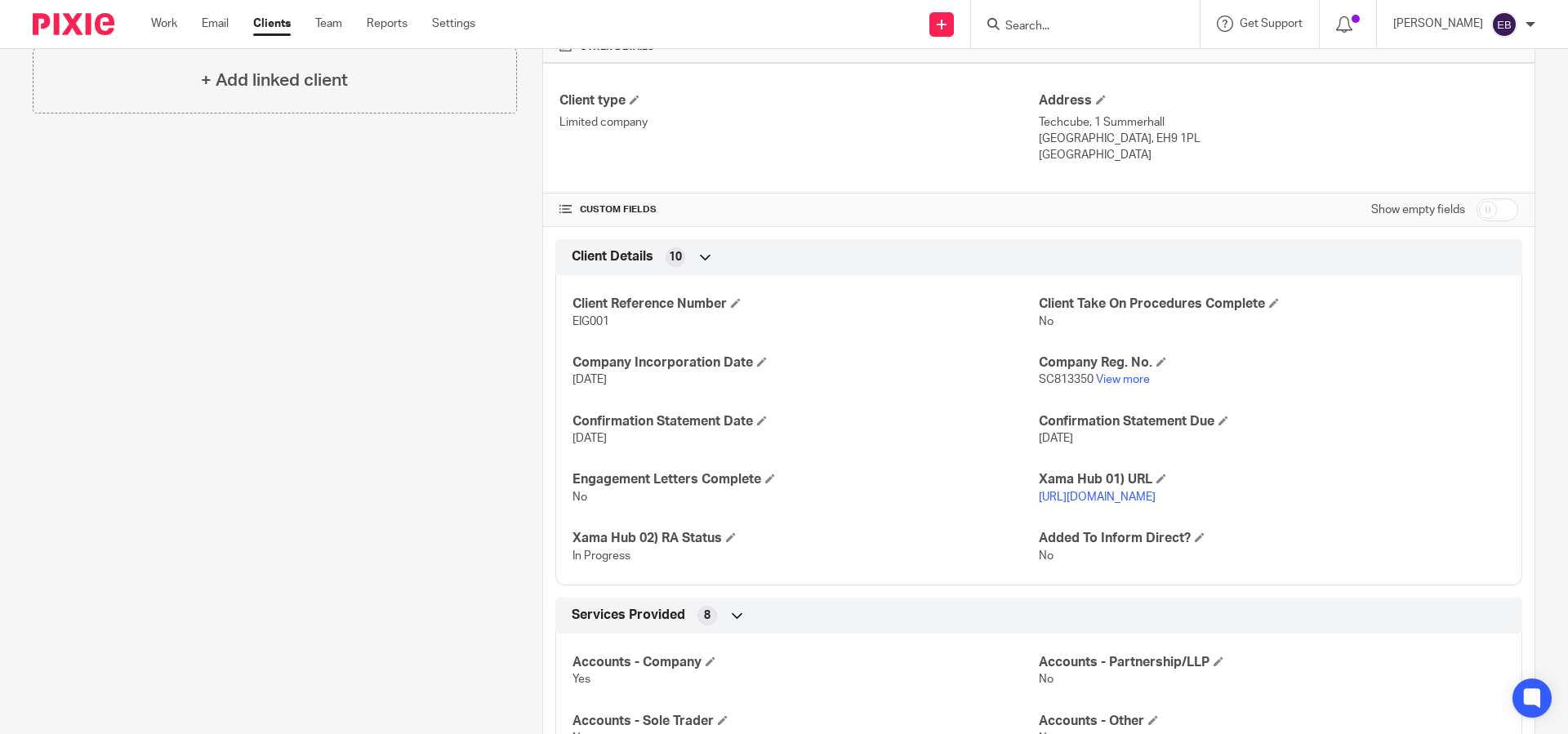
scroll to position [663, 0]
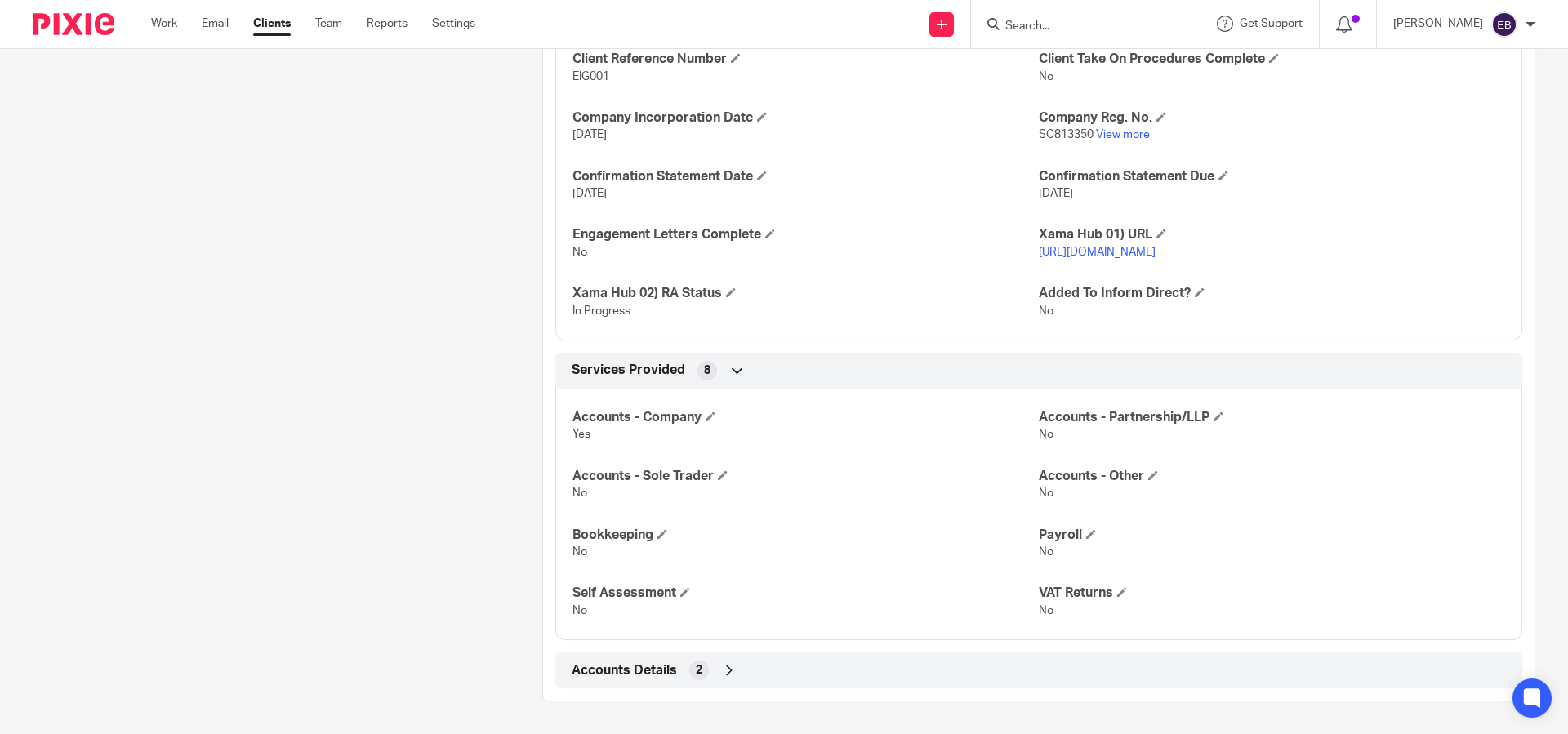
click at [649, 660] on div "Accounts Details 2" at bounding box center [1038, 671] width 942 height 28
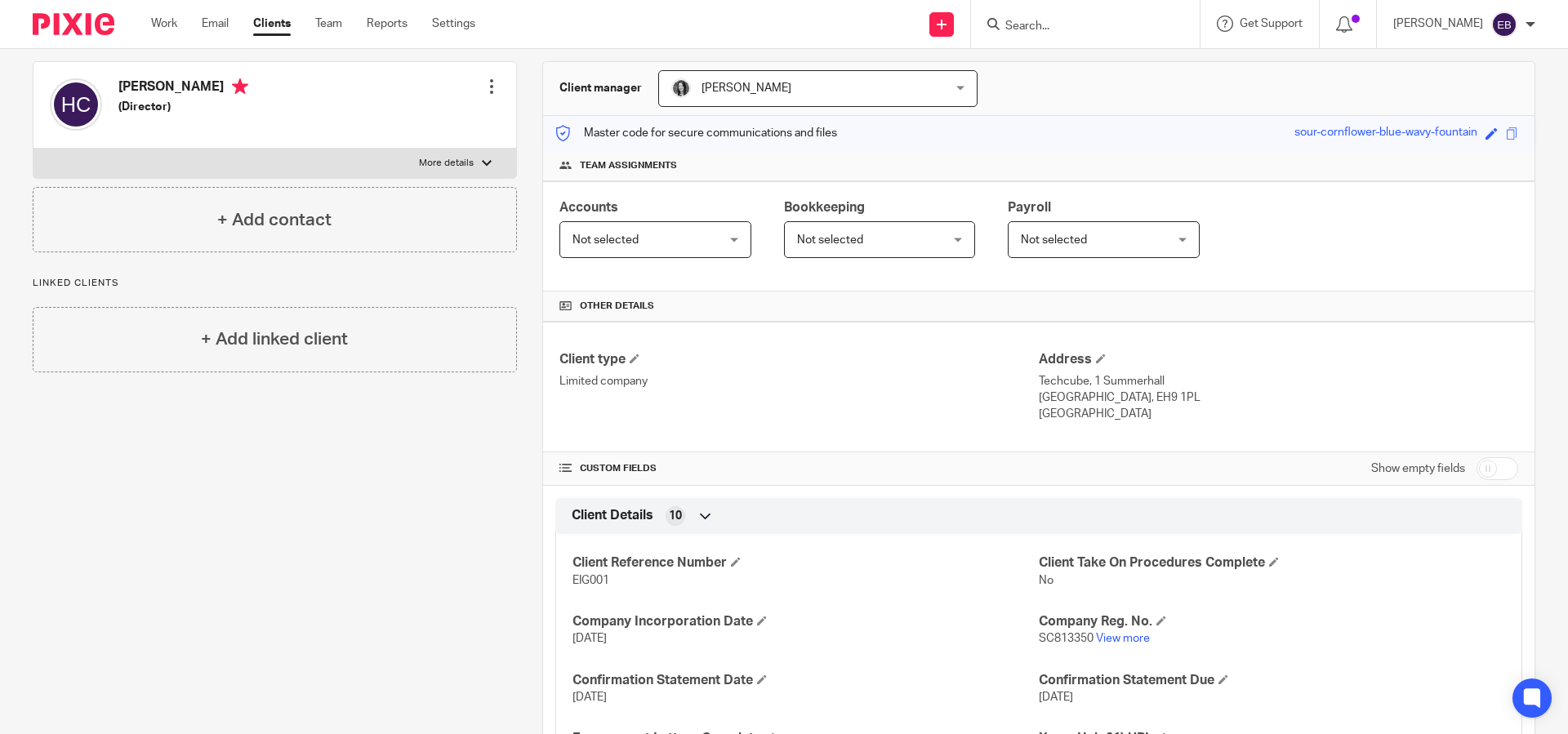
scroll to position [0, 0]
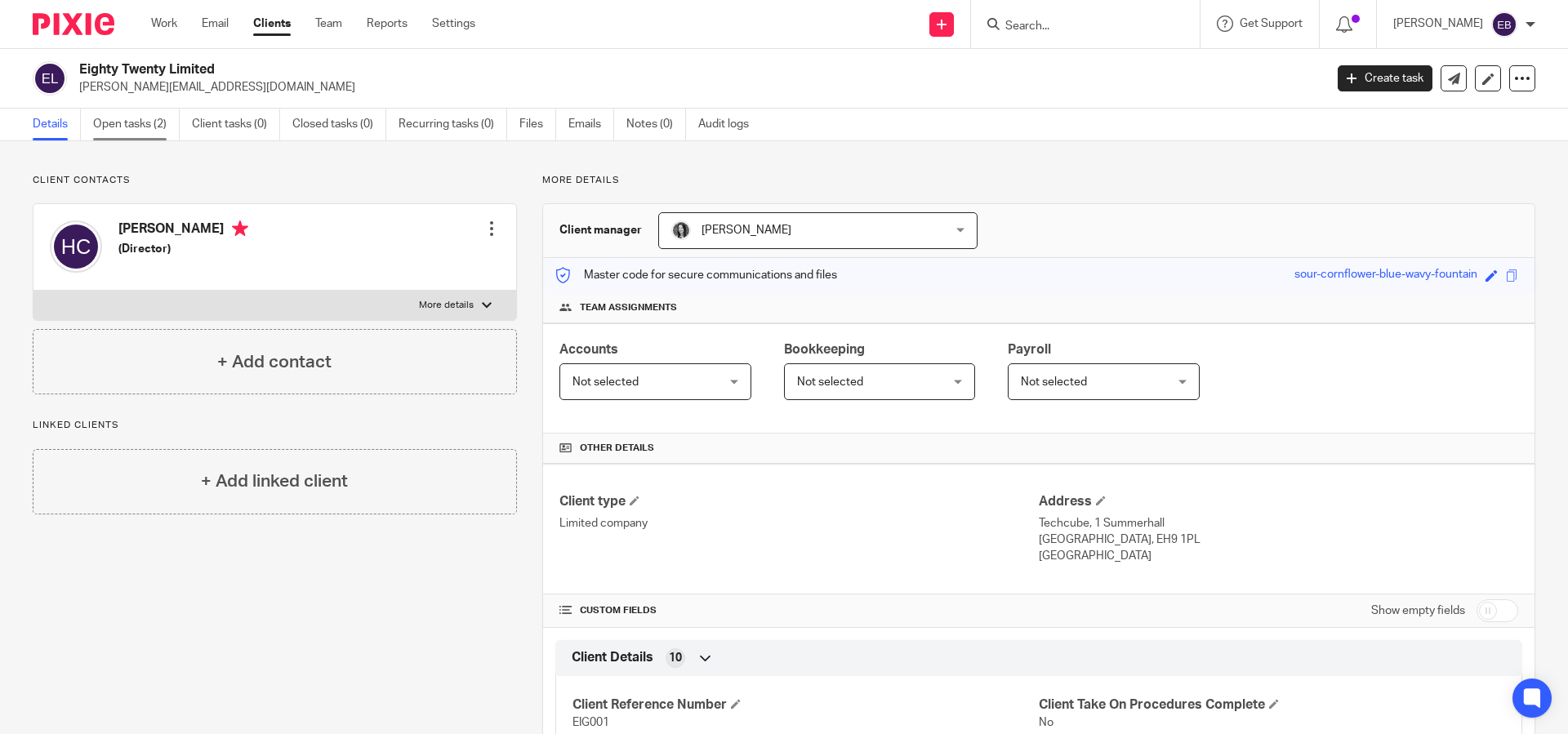
click at [138, 120] on link "Open tasks (2)" at bounding box center [136, 124] width 87 height 32
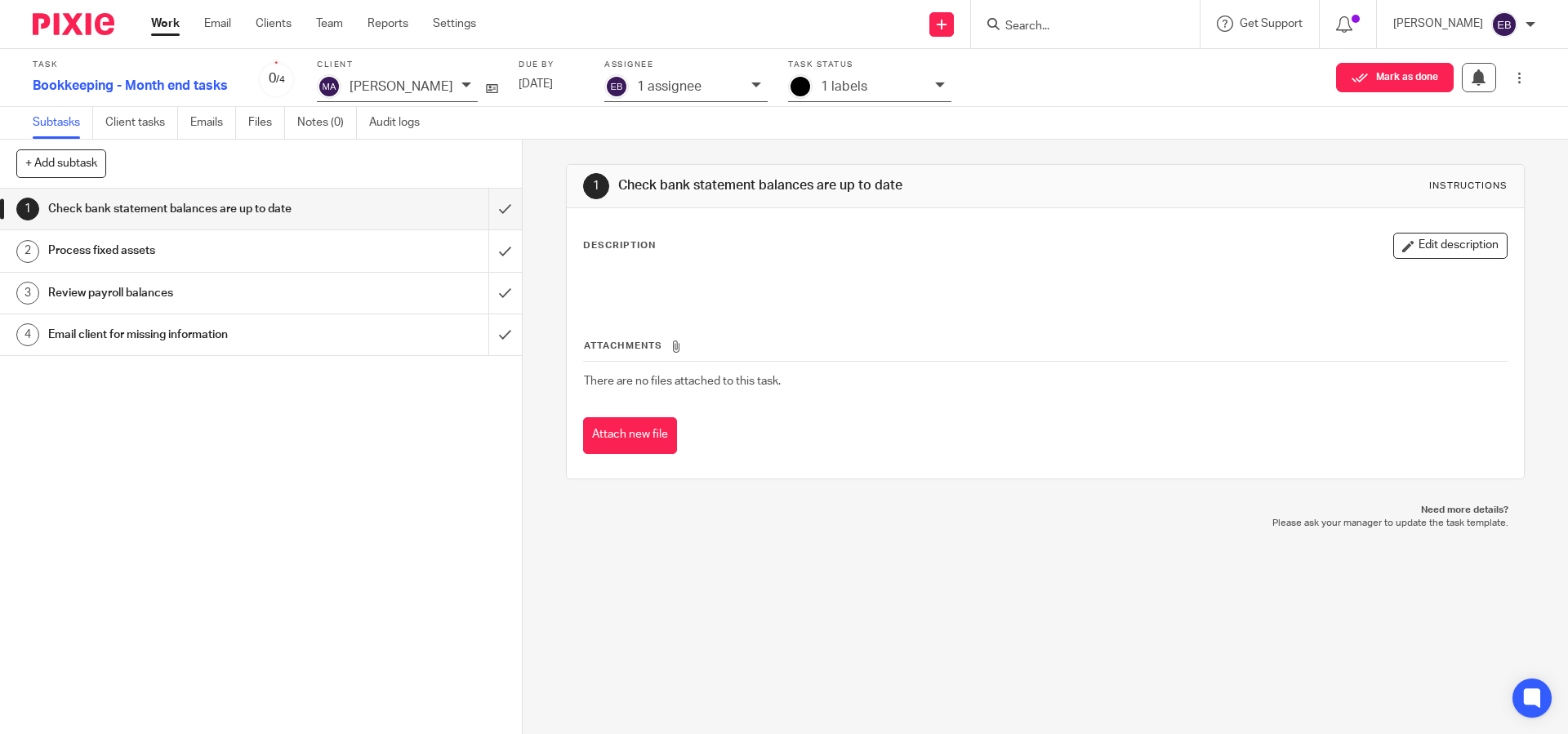
click at [175, 28] on link "Work" at bounding box center [166, 23] width 28 height 16
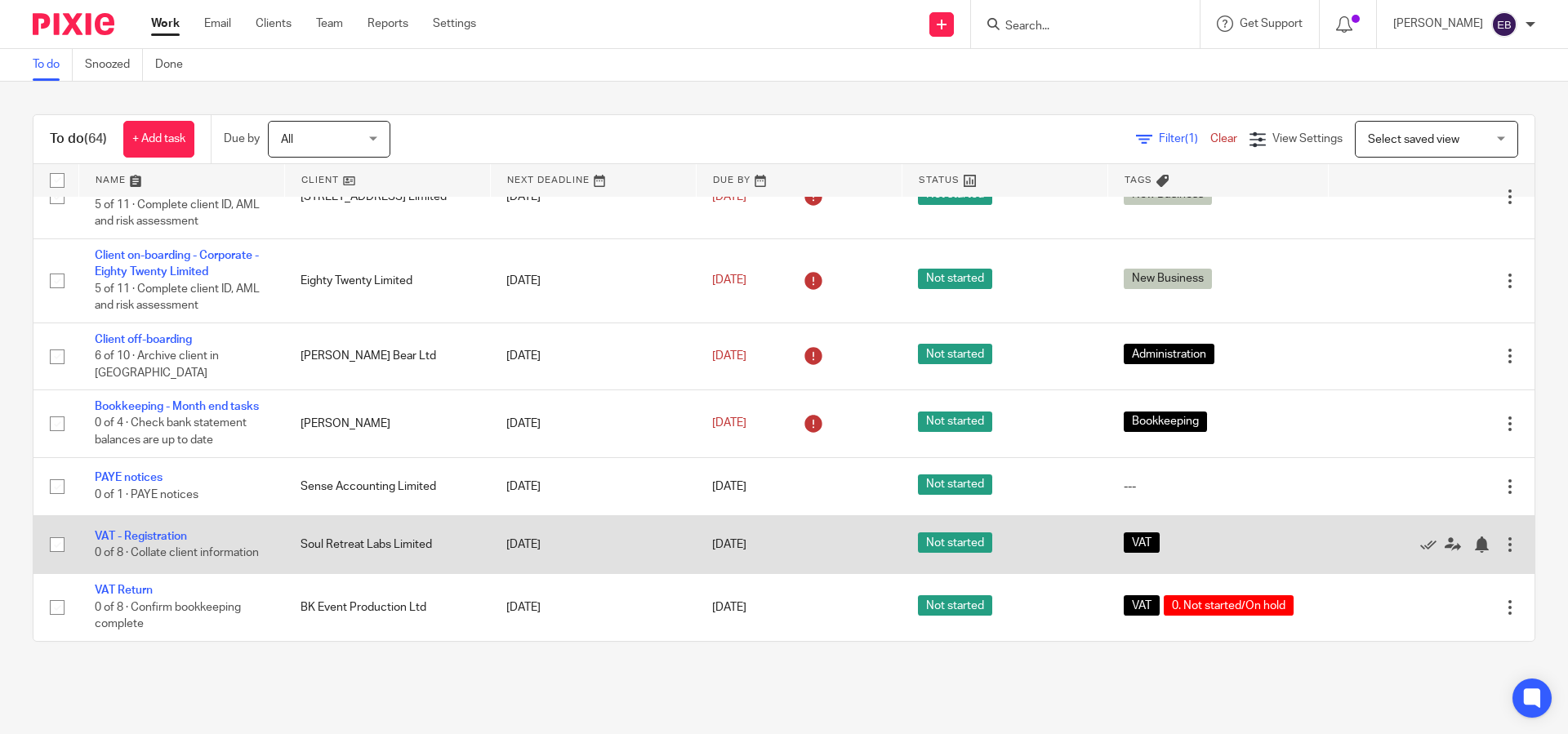
scroll to position [4619, 0]
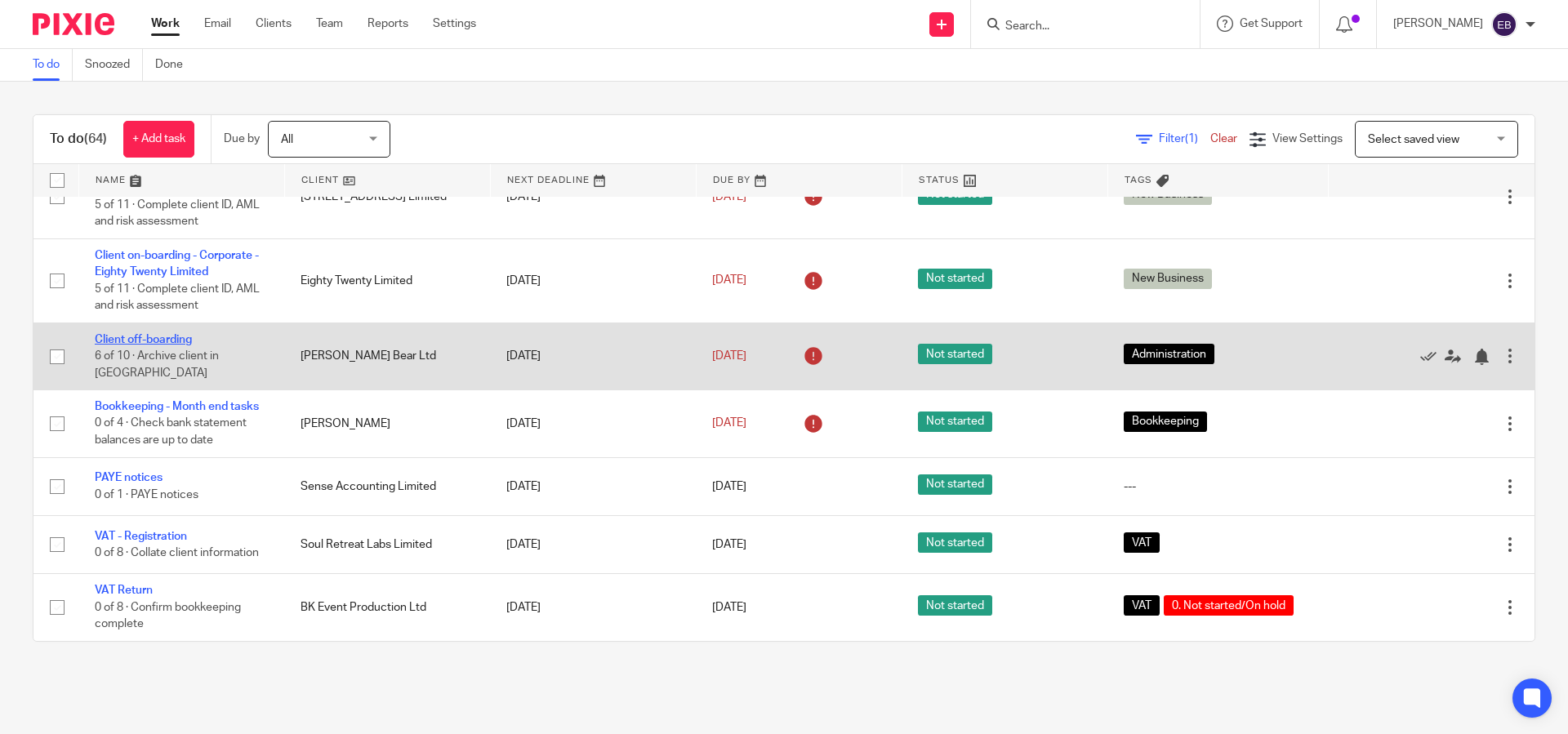
click at [119, 345] on link "Client off-boarding" at bounding box center [143, 340] width 97 height 11
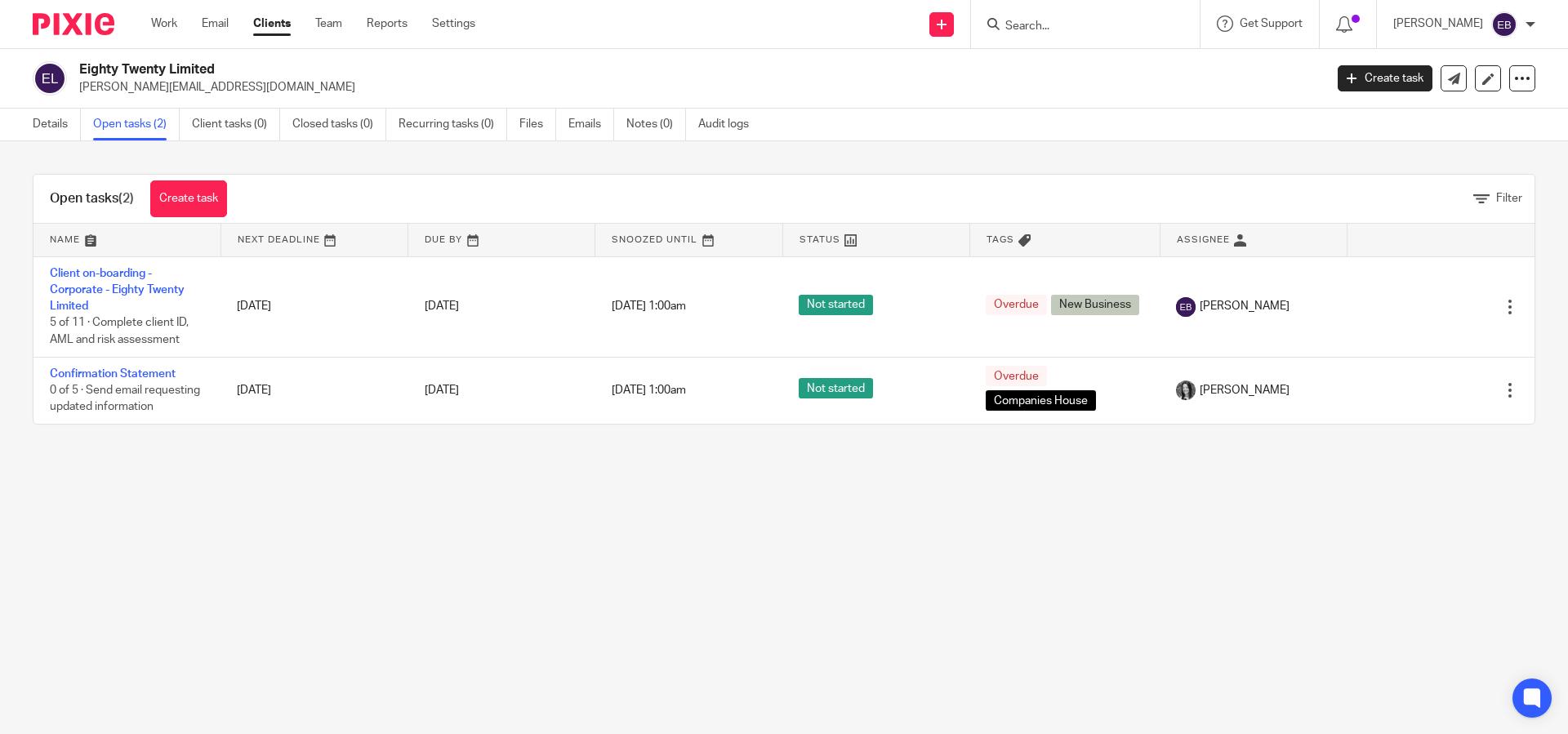
click at [109, 65] on h2 "Eighty Twenty Limited" at bounding box center [573, 70] width 988 height 17
click at [62, 131] on link "Details" at bounding box center [56, 124] width 48 height 32
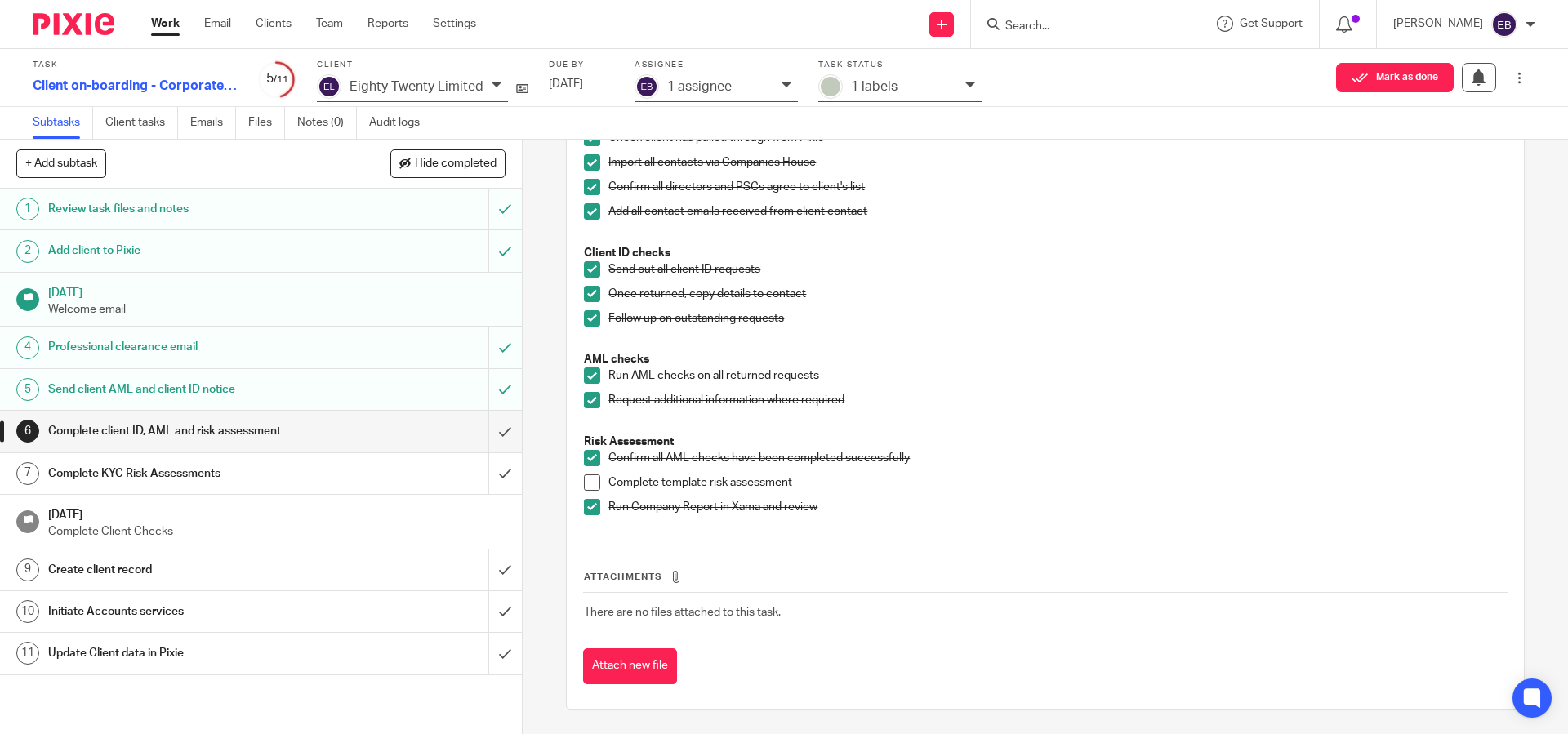
scroll to position [220, 0]
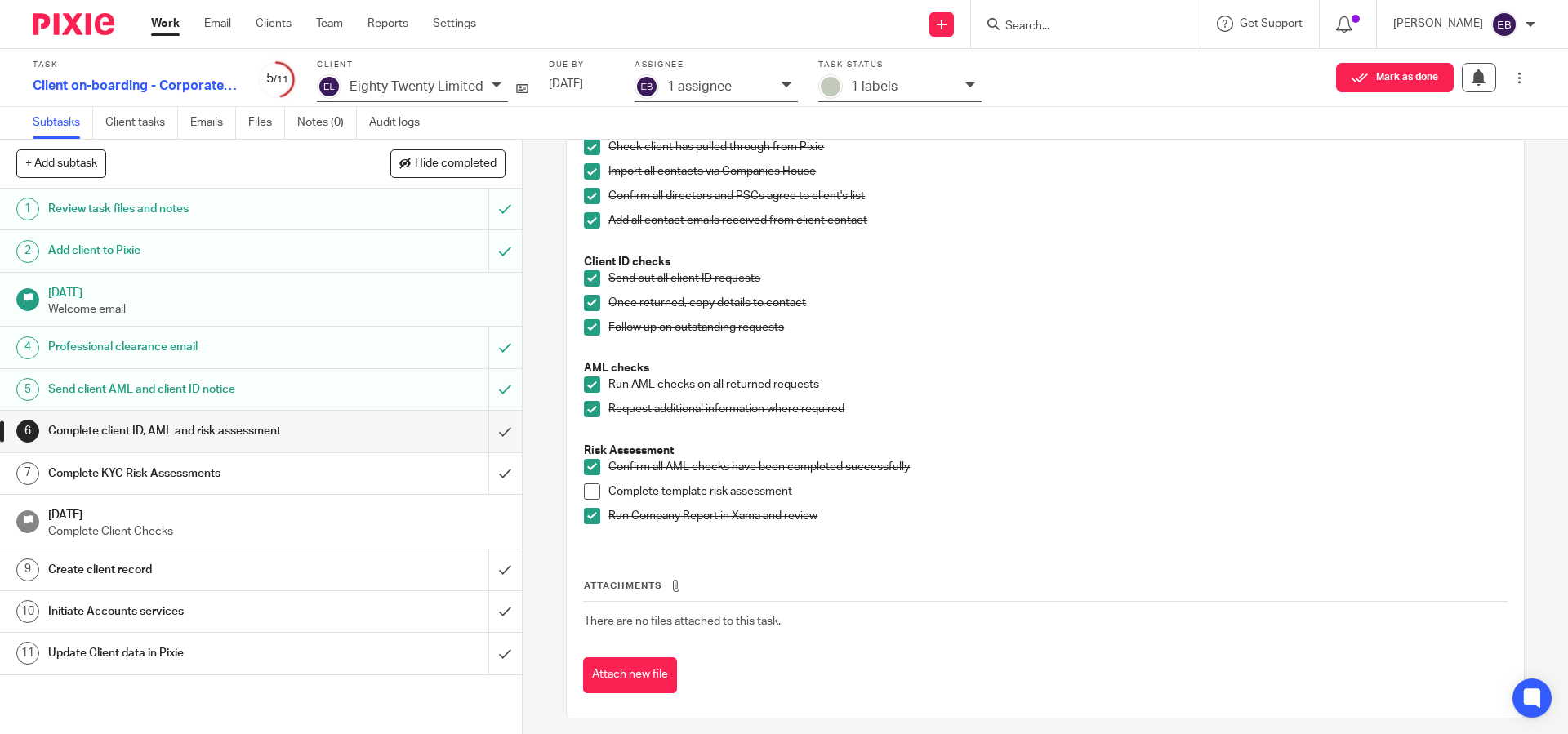
click at [258, 579] on h1 "Create client record" at bounding box center [189, 570] width 282 height 24
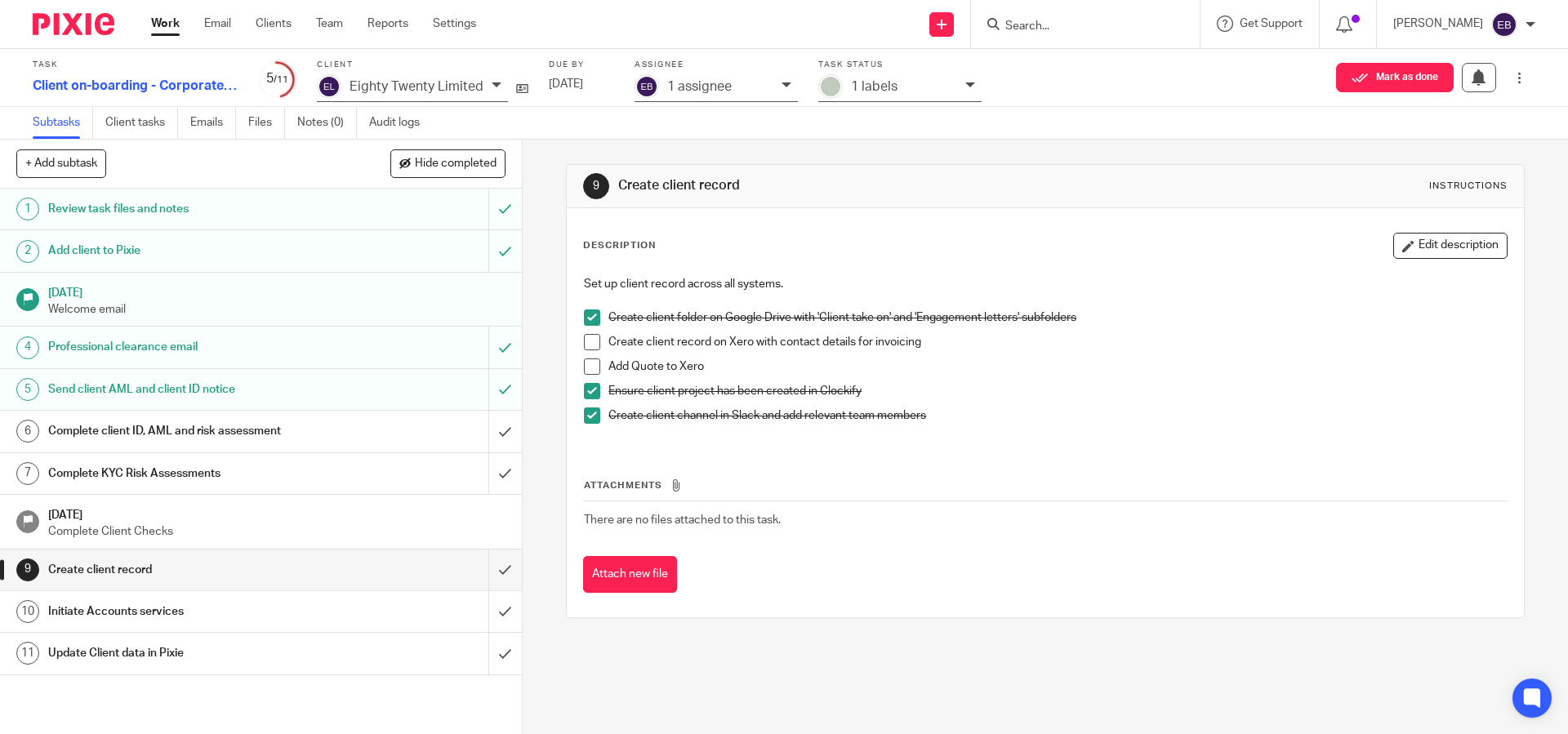
click at [250, 614] on h1 "Initiate Accounts services" at bounding box center [189, 612] width 282 height 24
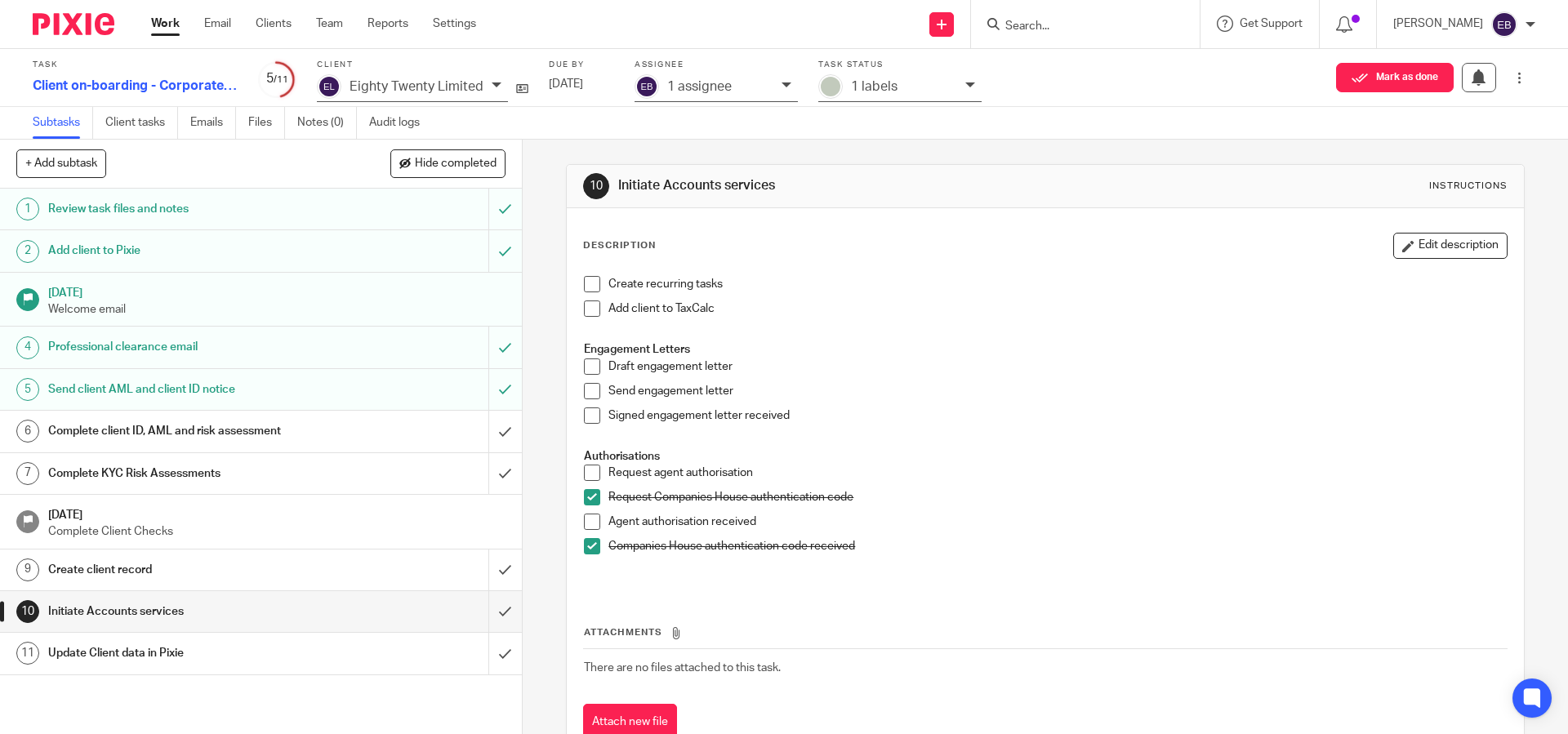
scroll to position [9, 0]
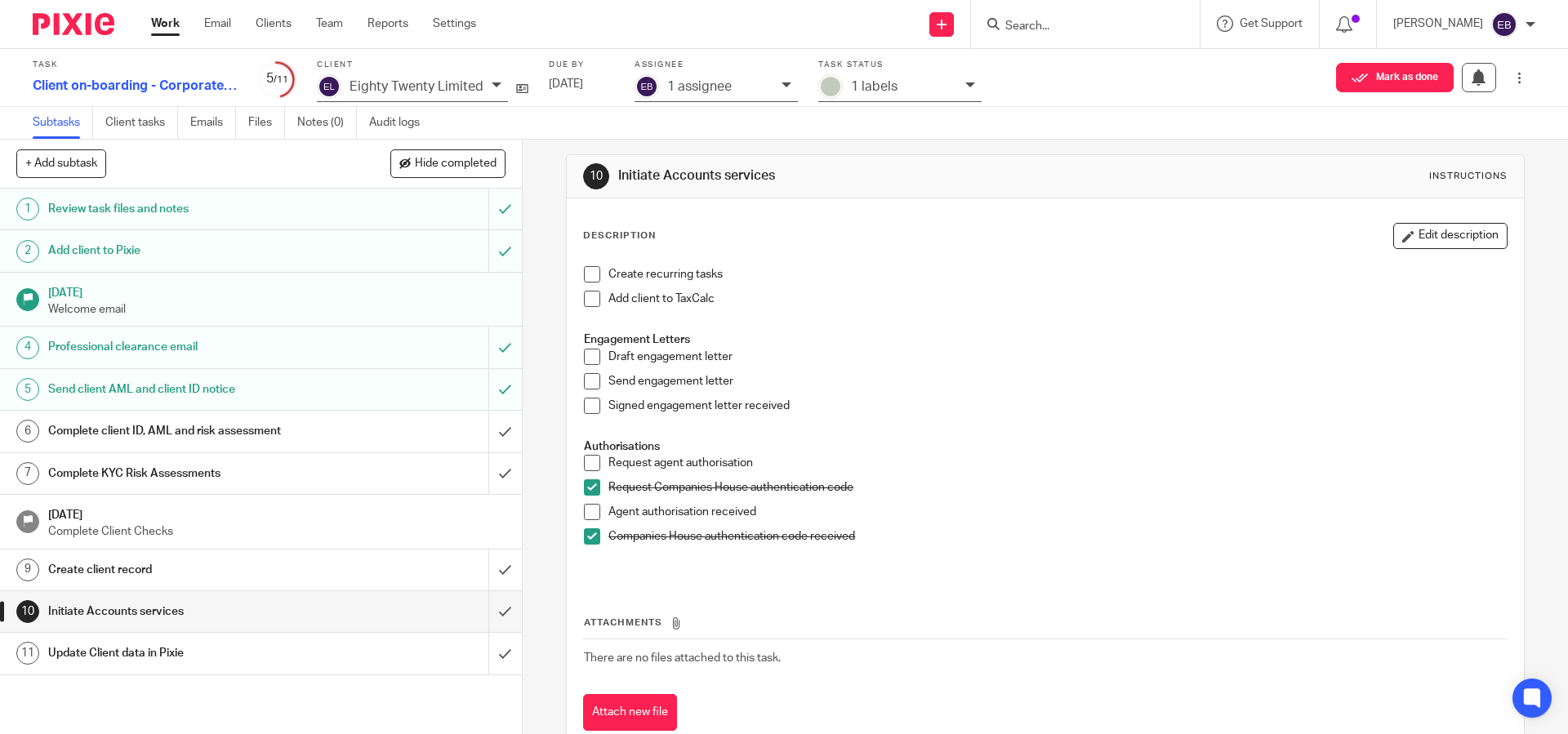
click at [251, 433] on h1 "Complete client ID, AML and risk assessment" at bounding box center [189, 431] width 282 height 24
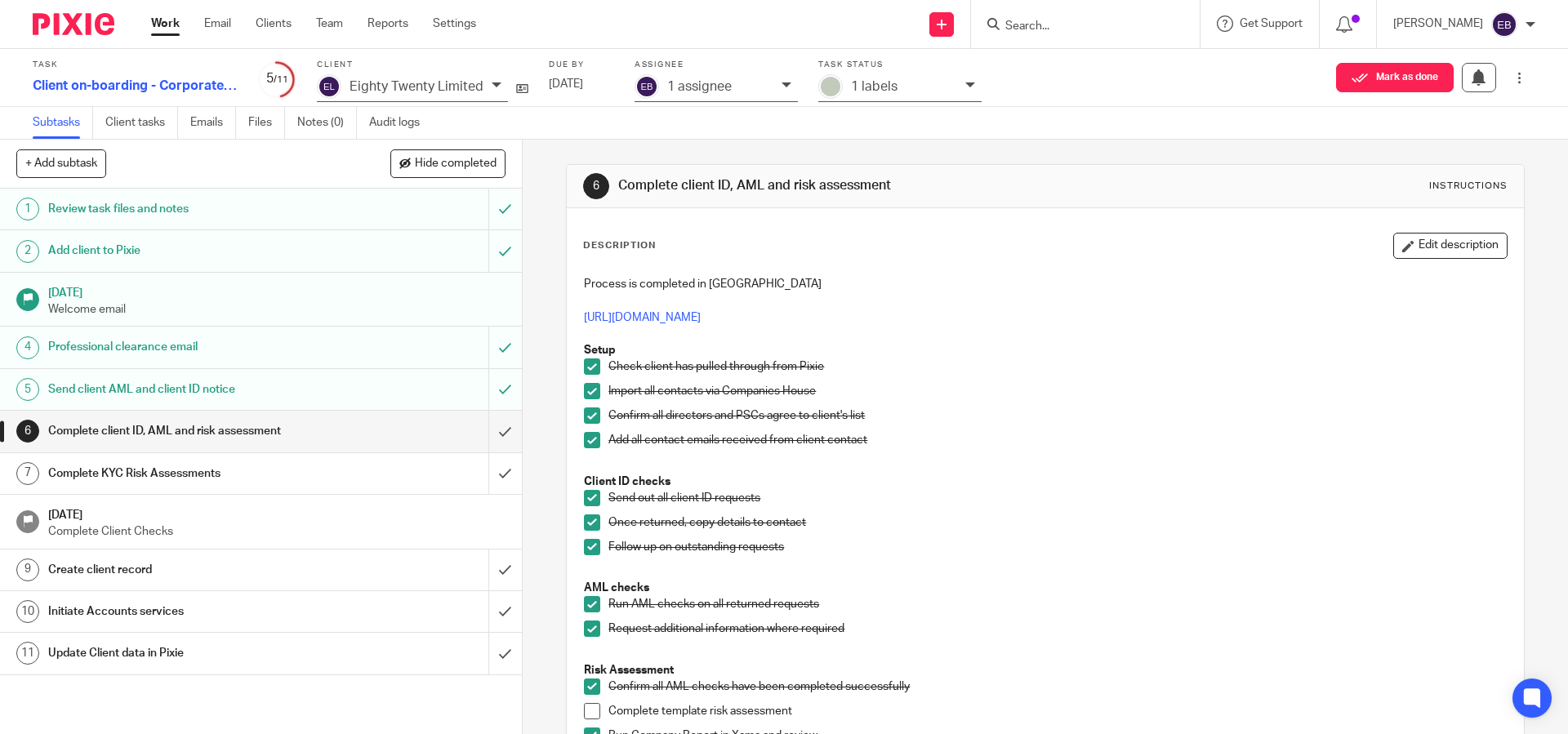
scroll to position [99, 0]
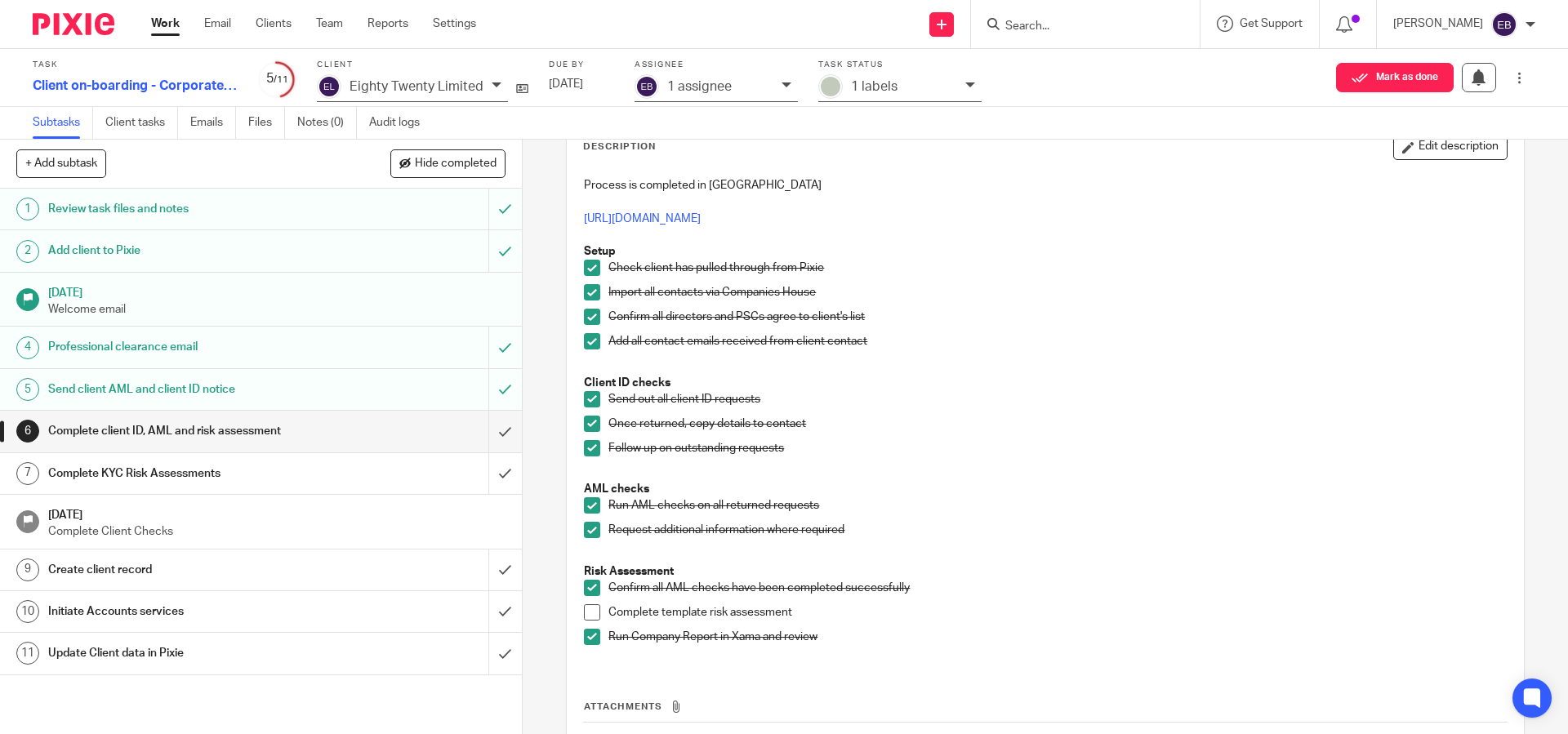
click at [319, 465] on h1 "Complete KYC Risk Assessments" at bounding box center [189, 474] width 282 height 24
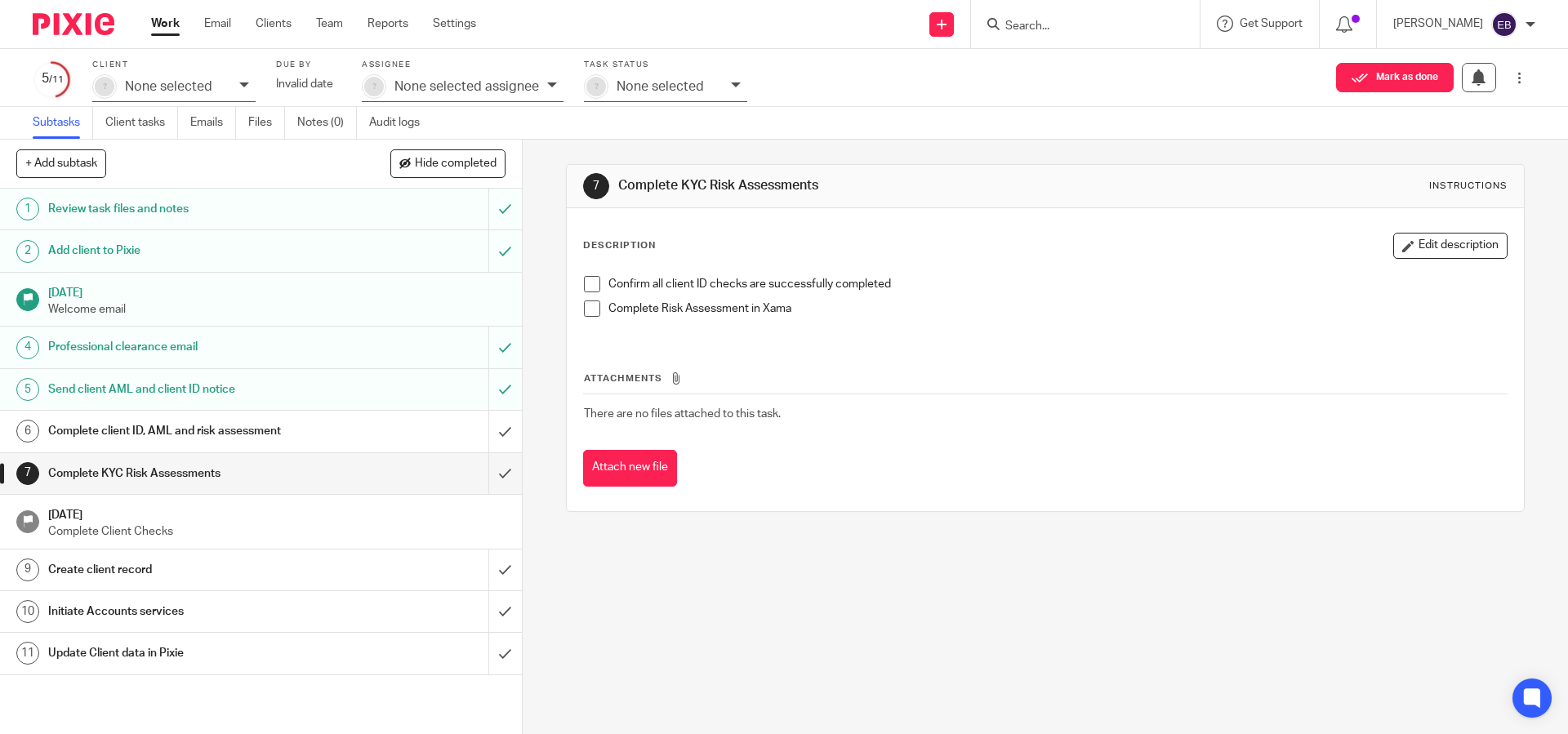
click at [376, 450] on link "6 Complete client ID, AML and risk assessment" at bounding box center [244, 431] width 488 height 40
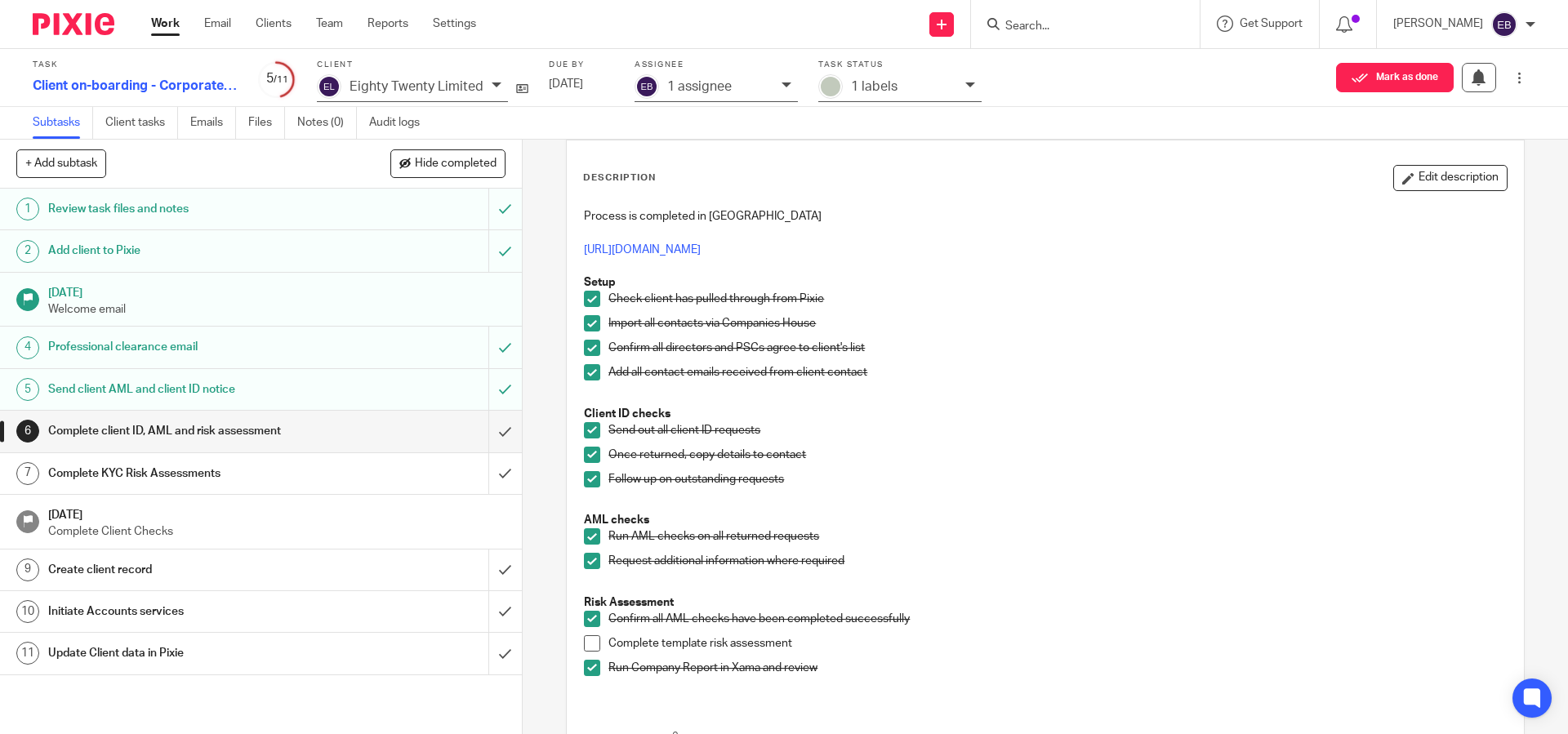
scroll to position [143, 0]
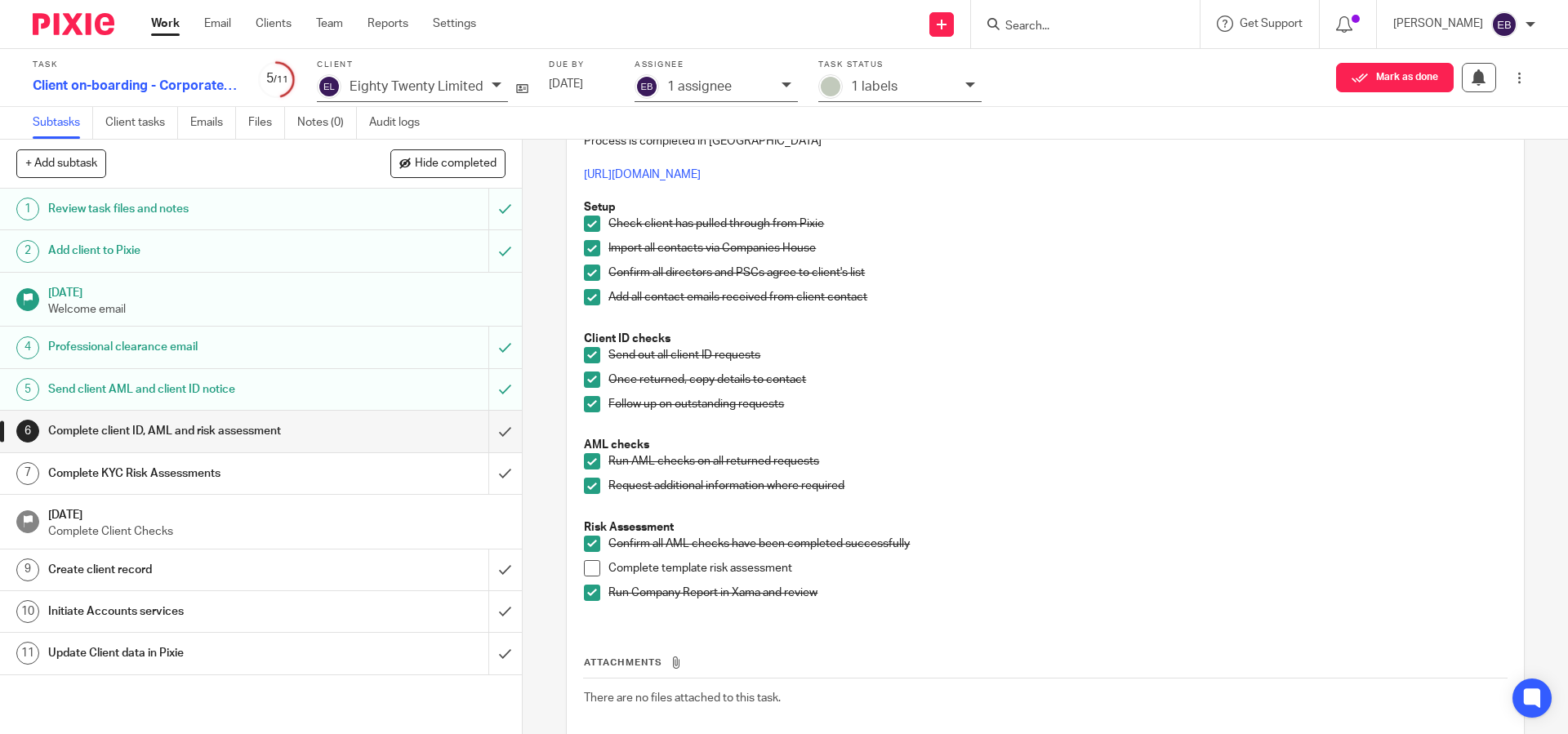
click at [594, 569] on span at bounding box center [592, 568] width 16 height 16
click at [411, 476] on div "Complete KYC Risk Assessments" at bounding box center [260, 474] width 424 height 24
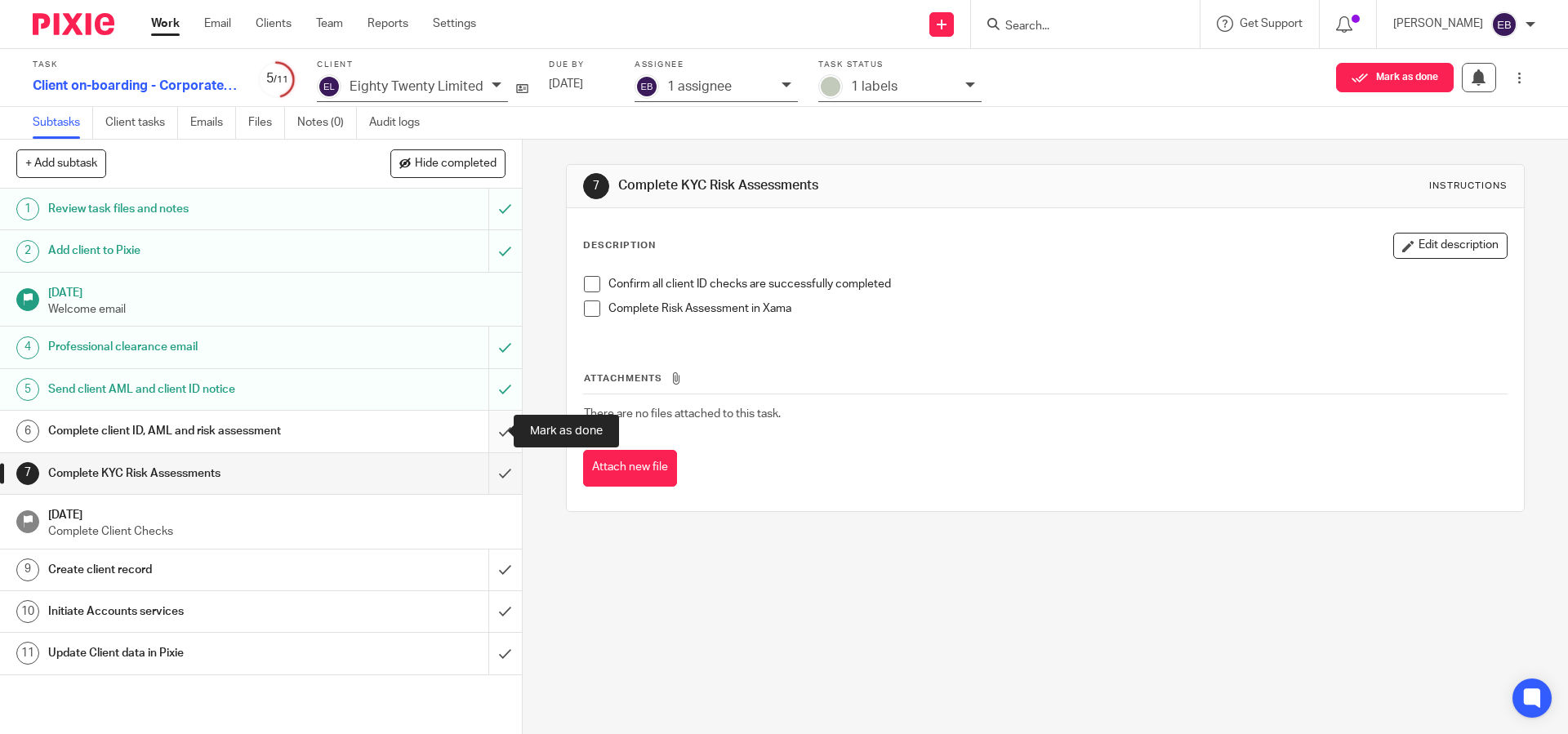
click at [500, 427] on input "submit" at bounding box center [261, 431] width 522 height 40
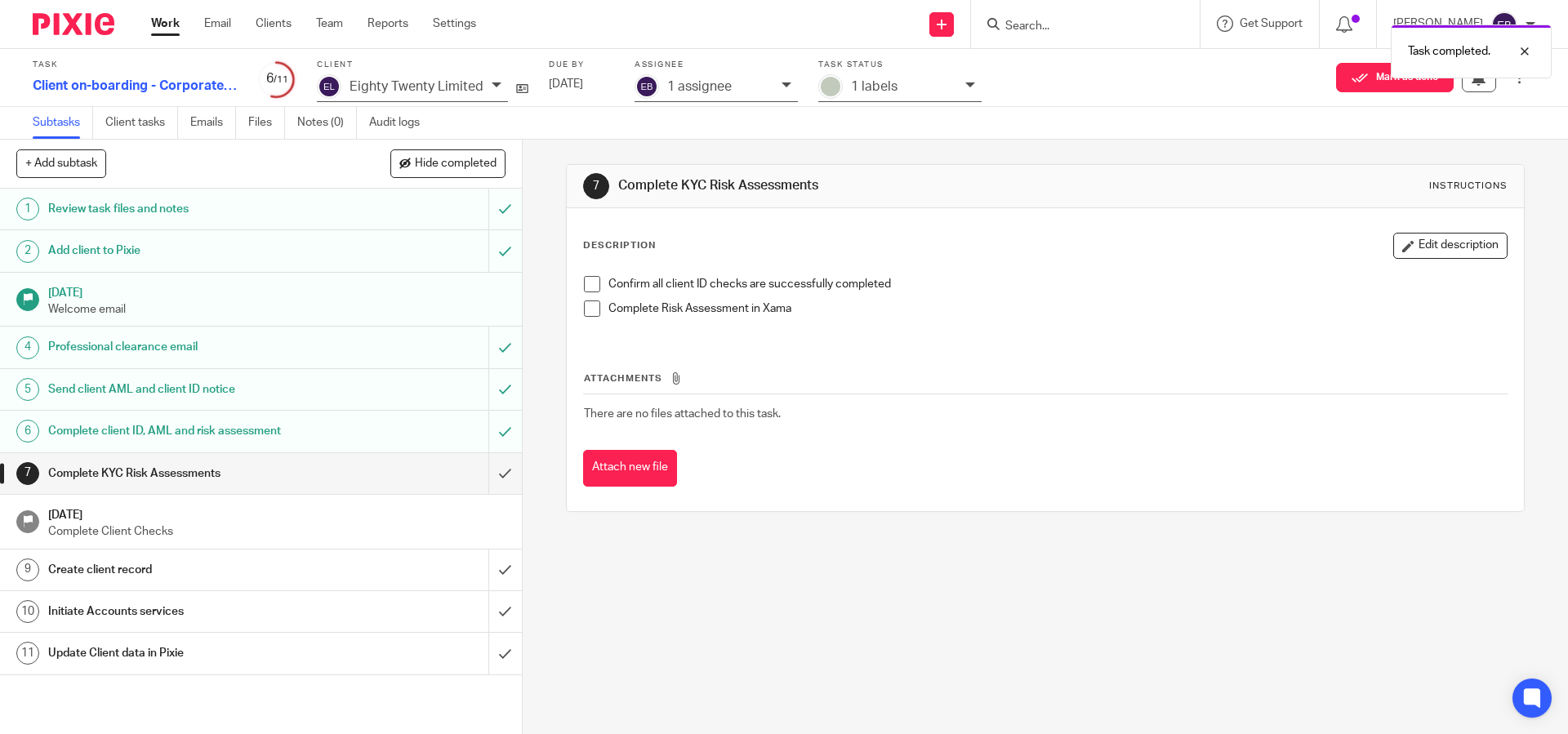
click at [280, 566] on h1 "Create client record" at bounding box center [189, 570] width 282 height 24
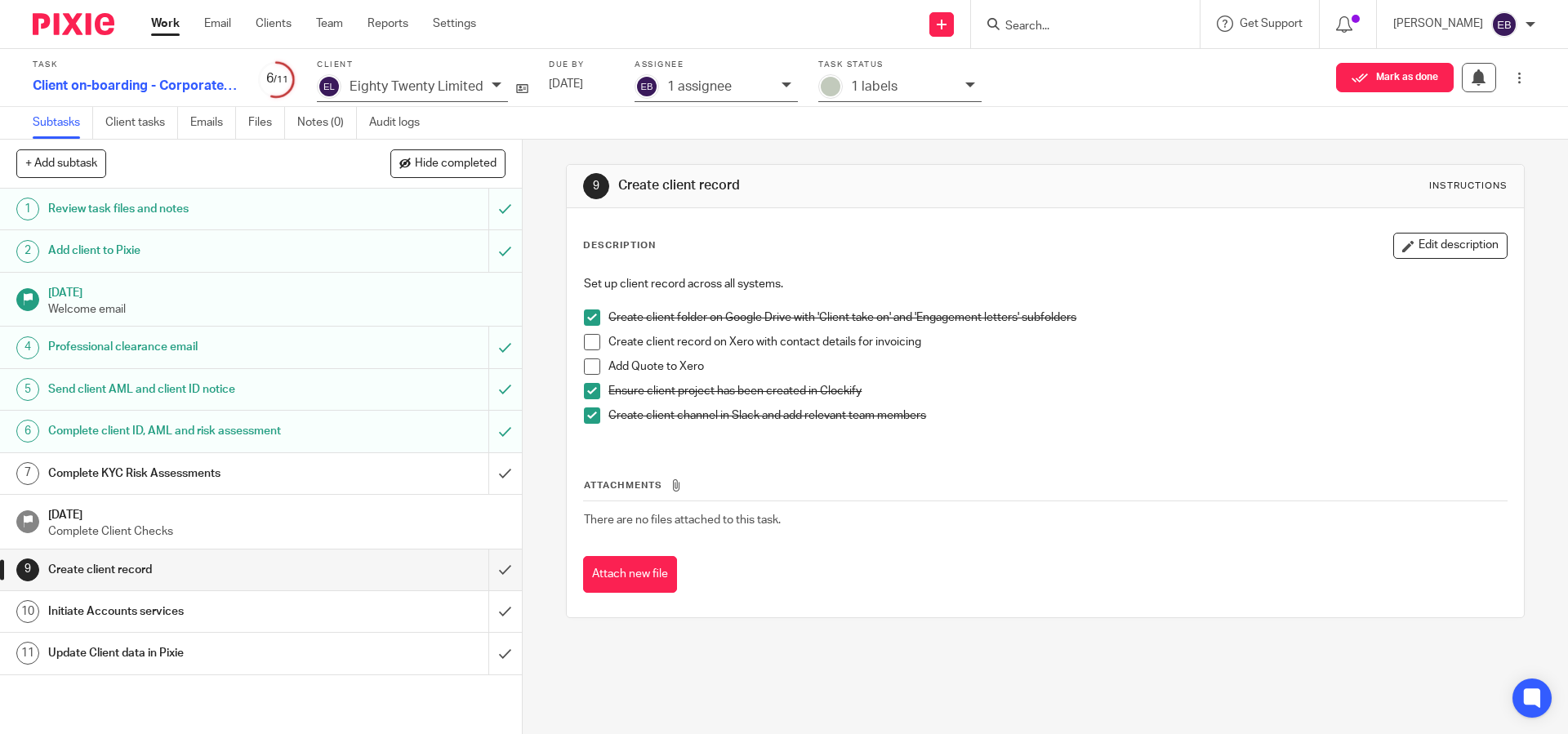
click at [288, 618] on h1 "Initiate Accounts services" at bounding box center [189, 612] width 282 height 24
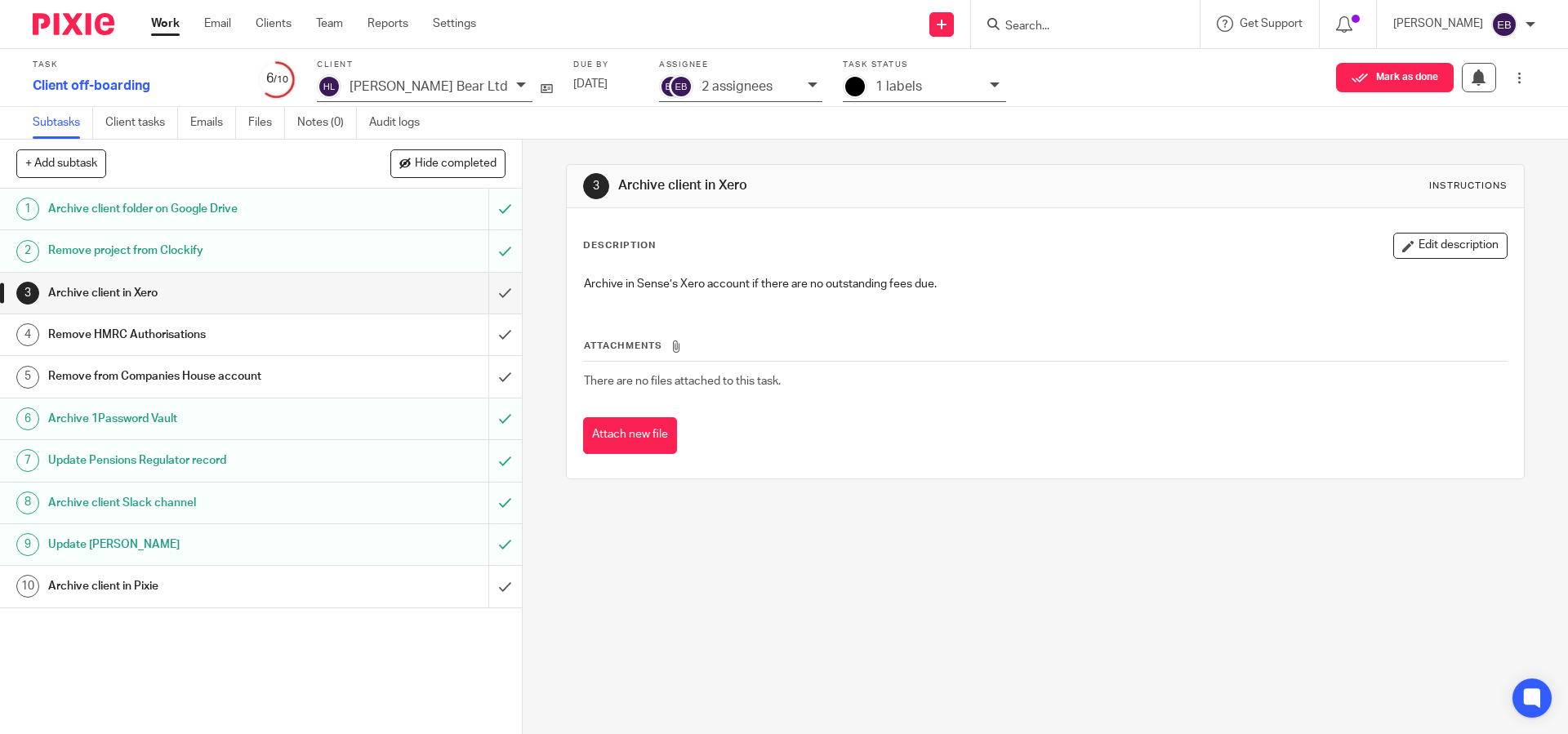
click at [324, 343] on div "Remove HMRC Authorisations" at bounding box center [260, 335] width 424 height 24
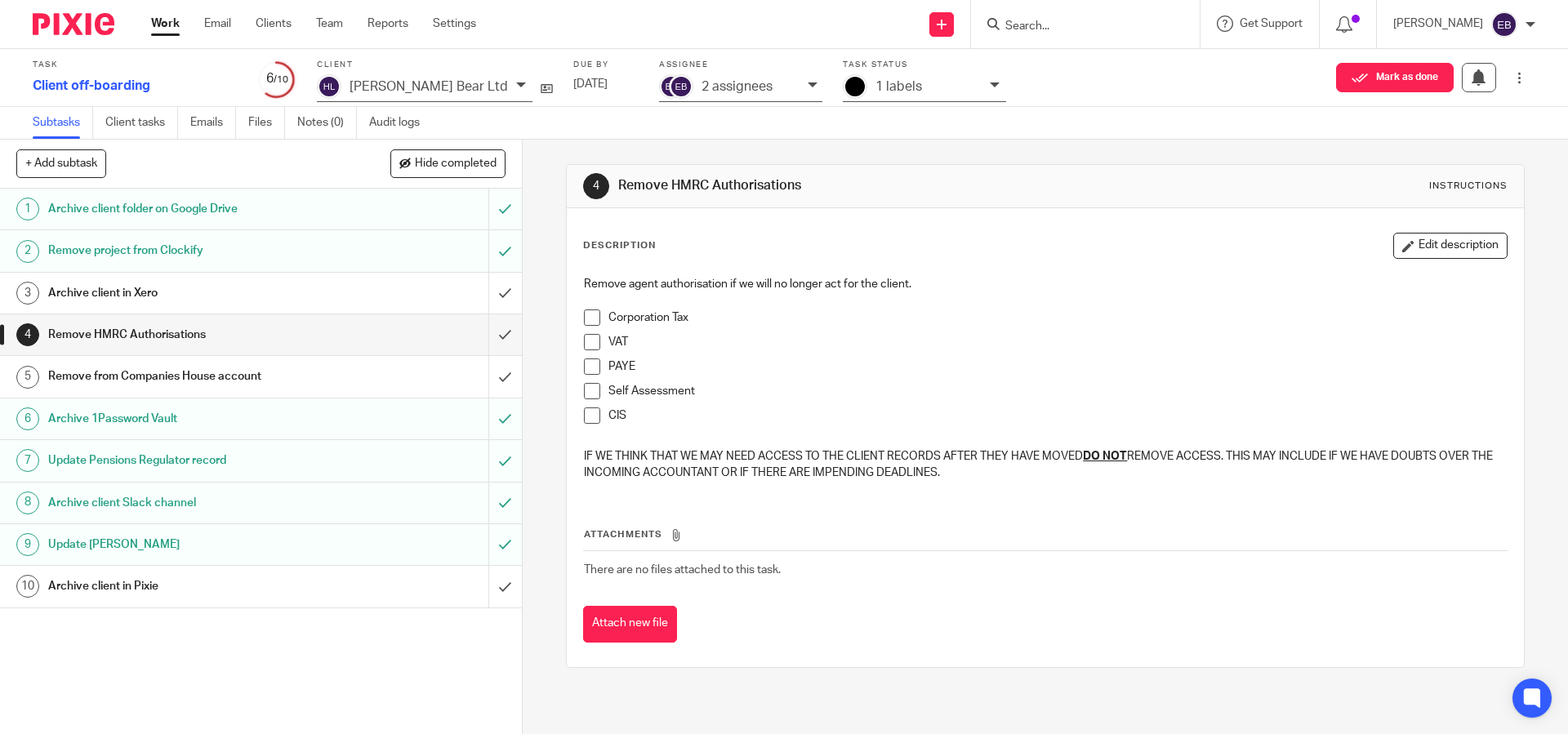
click at [248, 375] on h1 "Remove from Companies House account" at bounding box center [189, 376] width 282 height 24
